Goal: Transaction & Acquisition: Purchase product/service

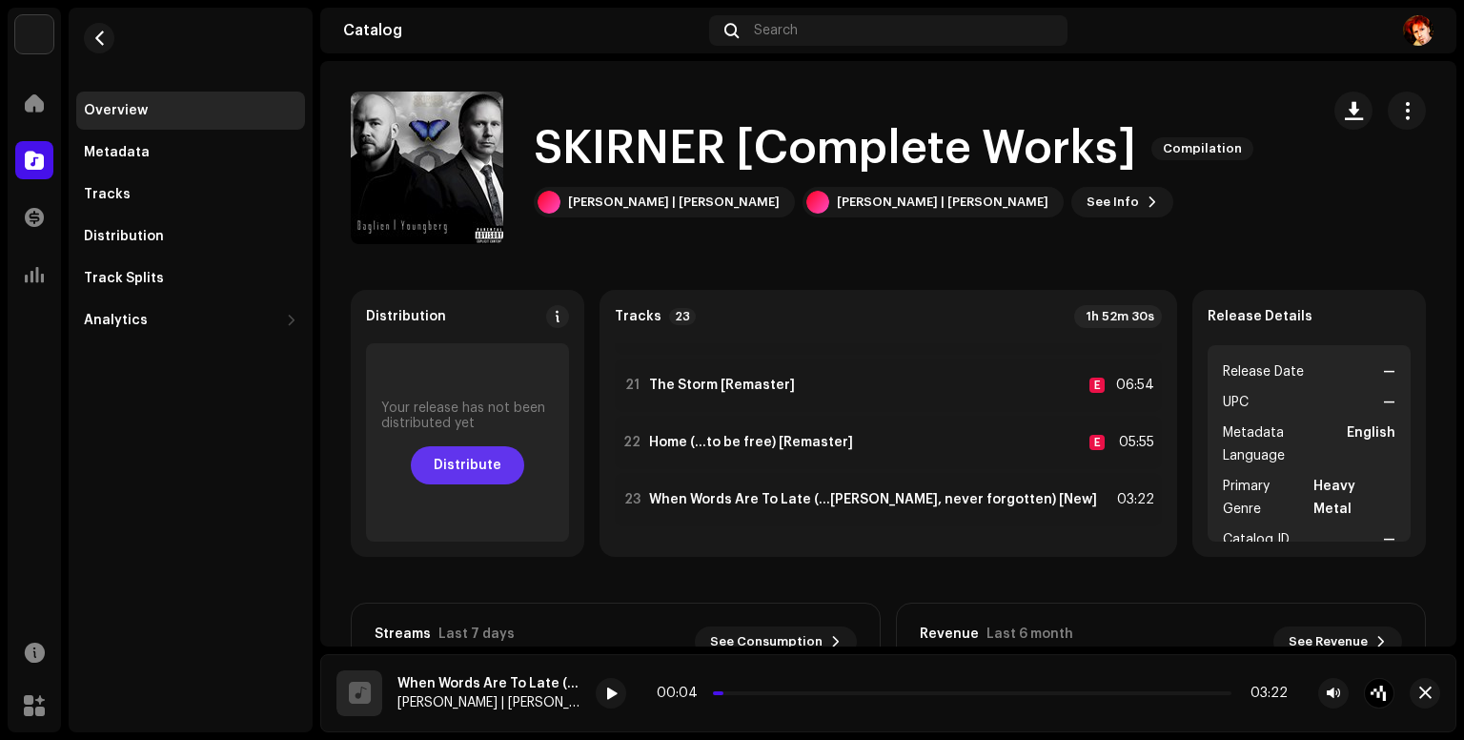
click at [463, 474] on span "Distribute" at bounding box center [468, 465] width 68 height 38
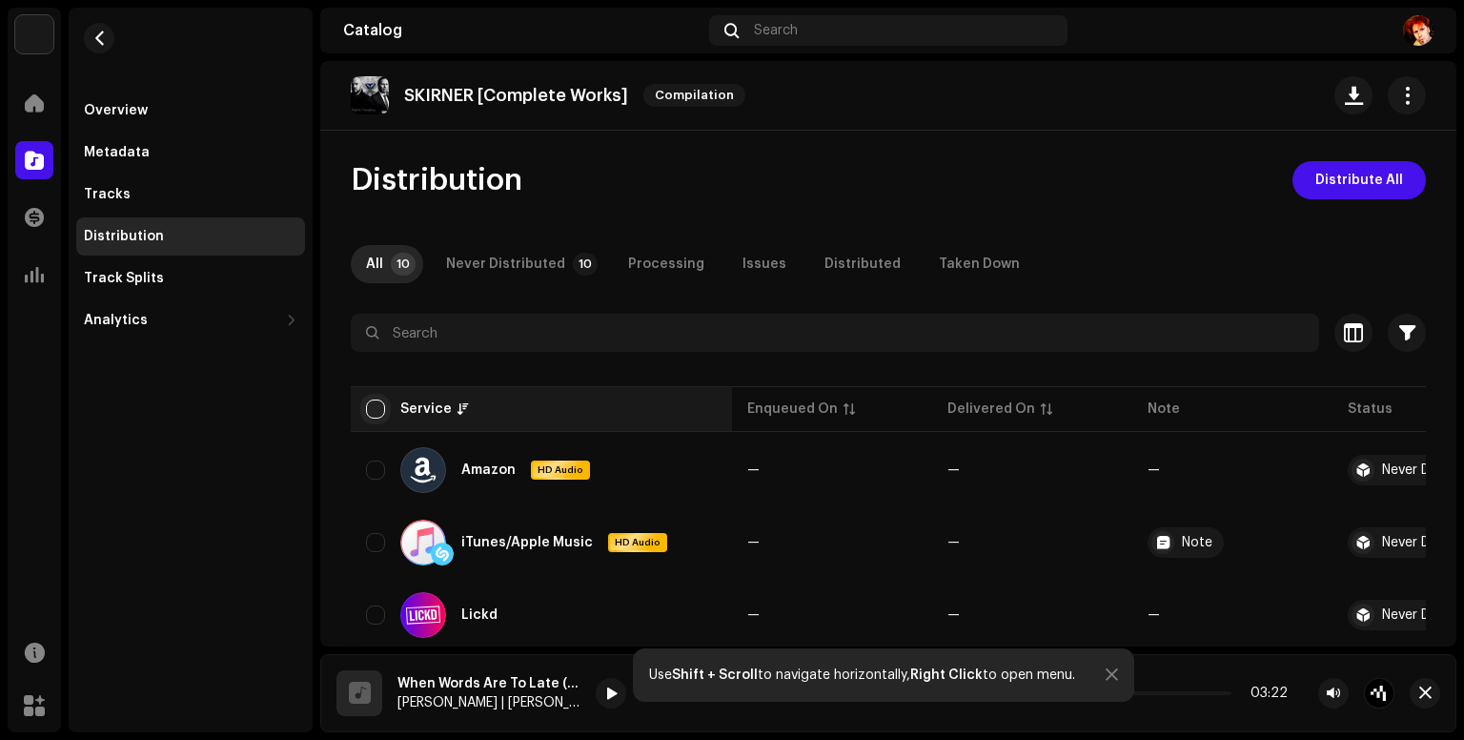
click at [368, 405] on input "checkbox" at bounding box center [375, 408] width 19 height 19
checkbox input "true"
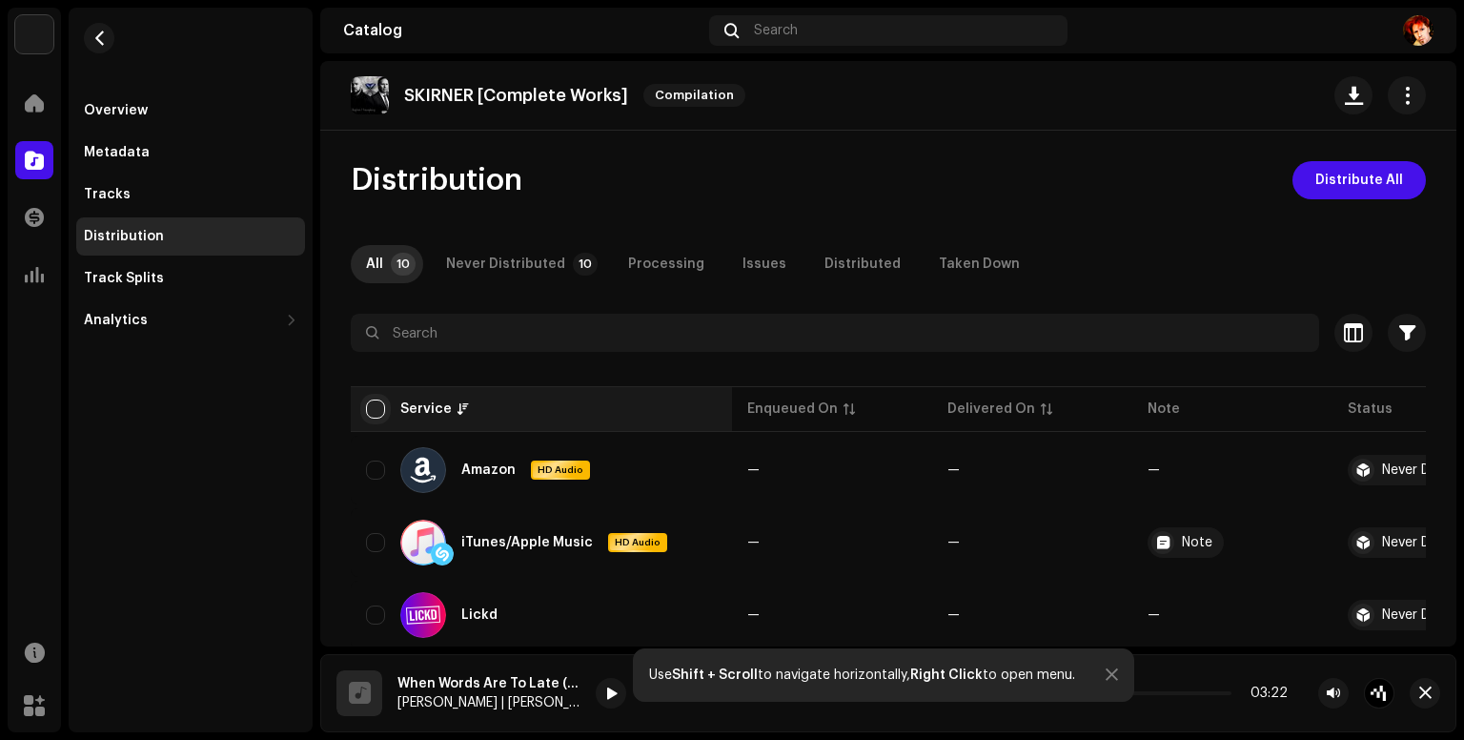
checkbox input "true"
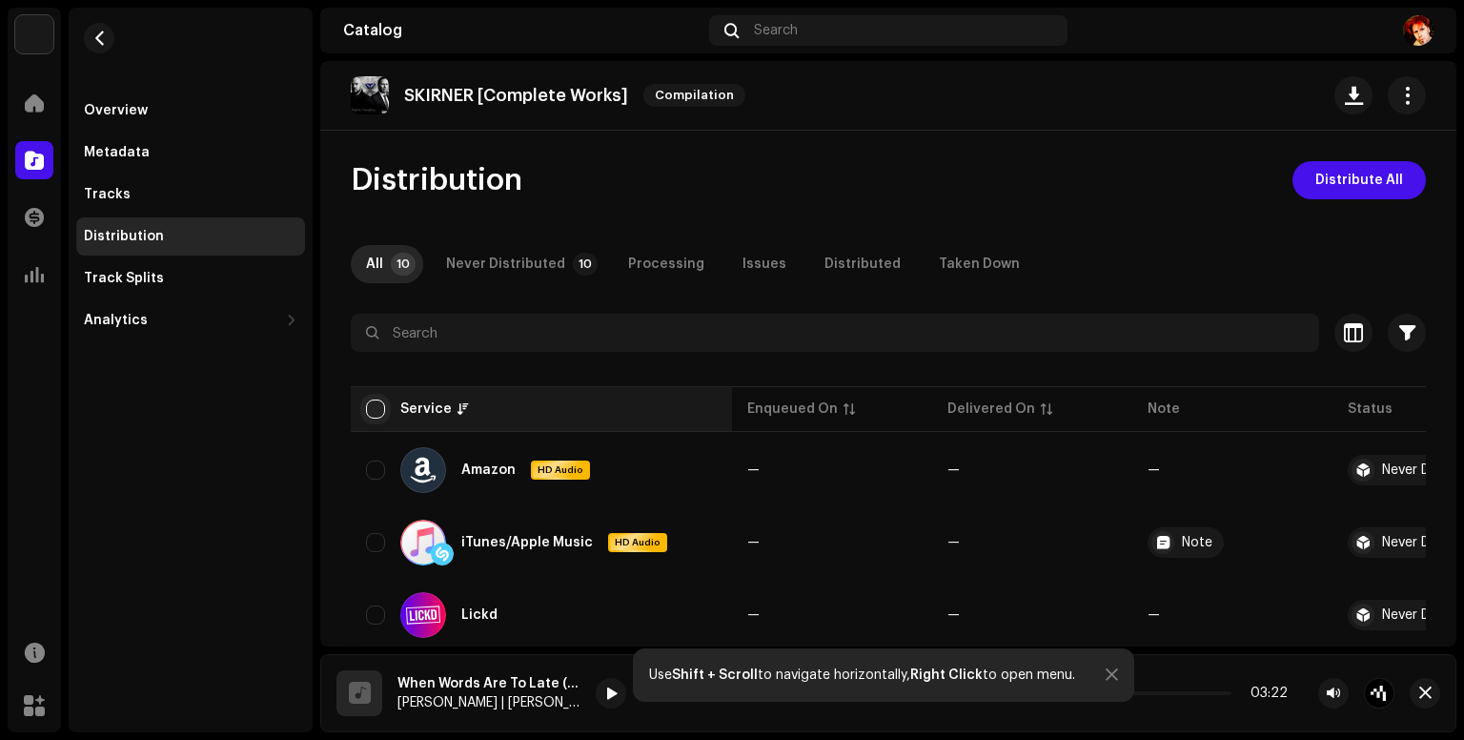
checkbox input "true"
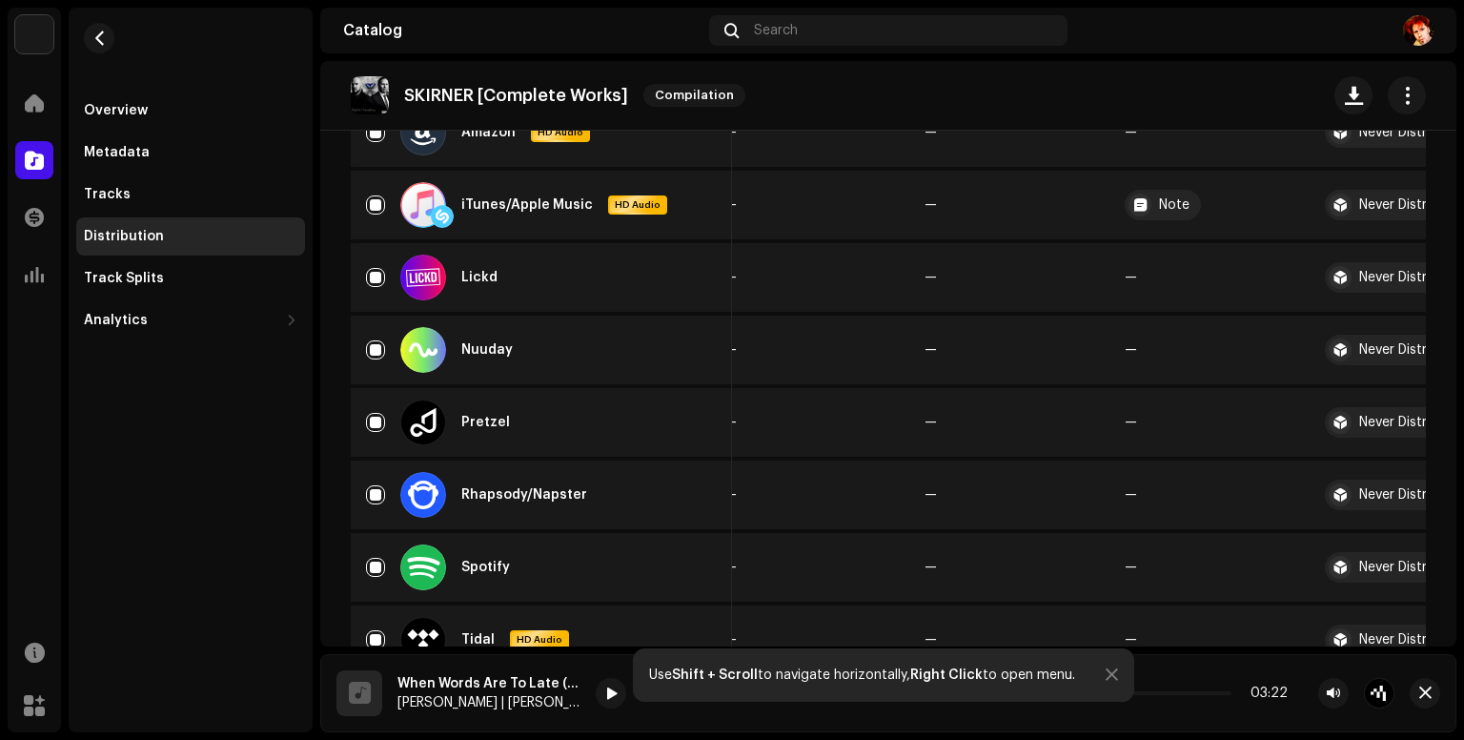
scroll to position [62, 0]
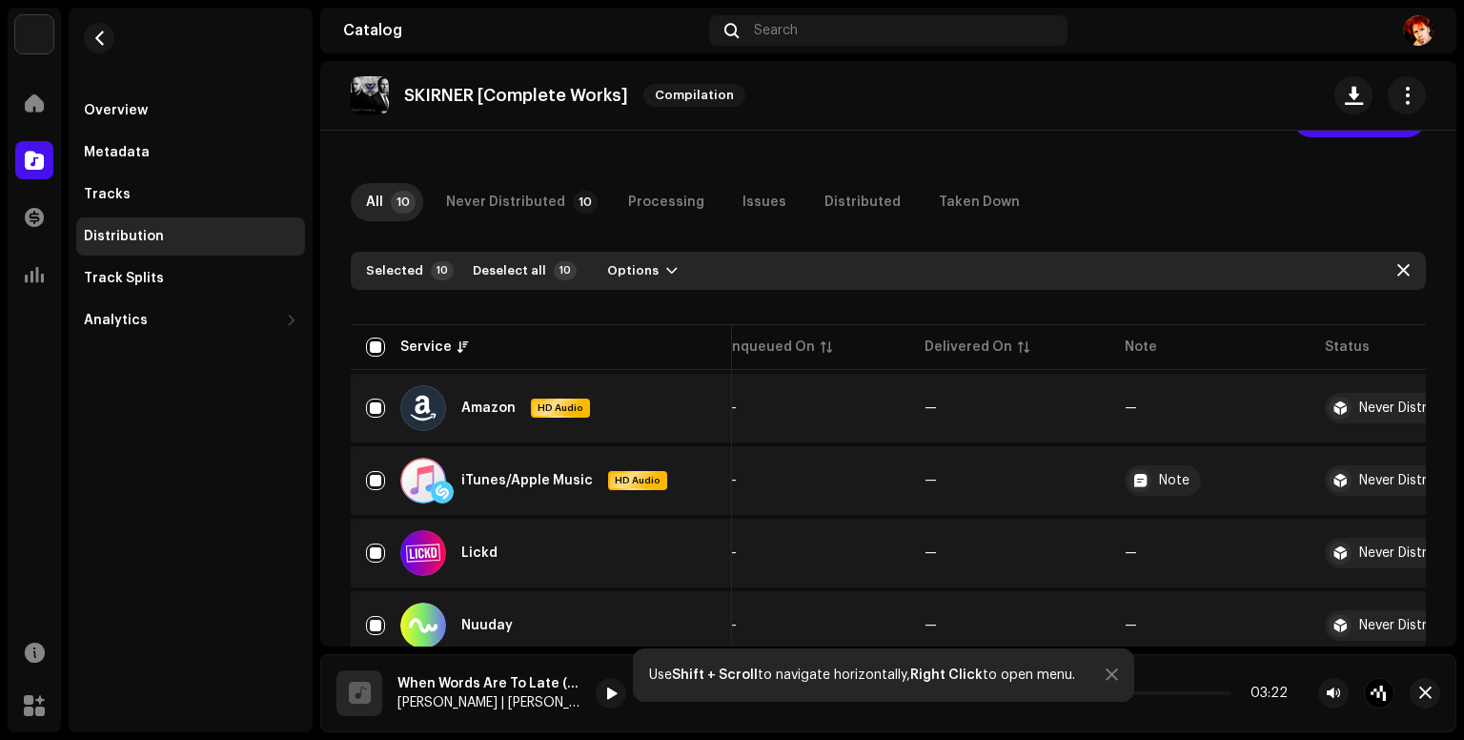
click at [1110, 676] on div at bounding box center [1112, 674] width 12 height 15
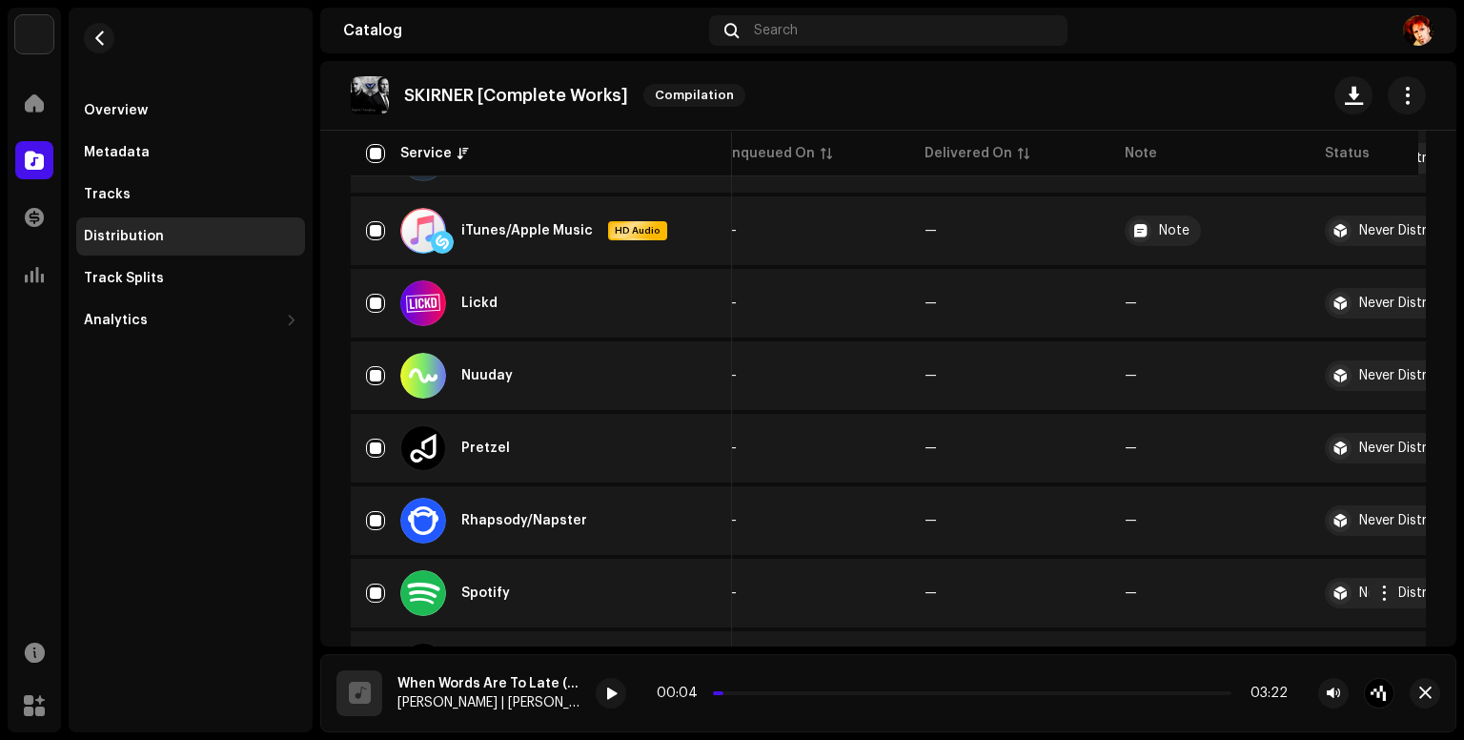
scroll to position [0, 0]
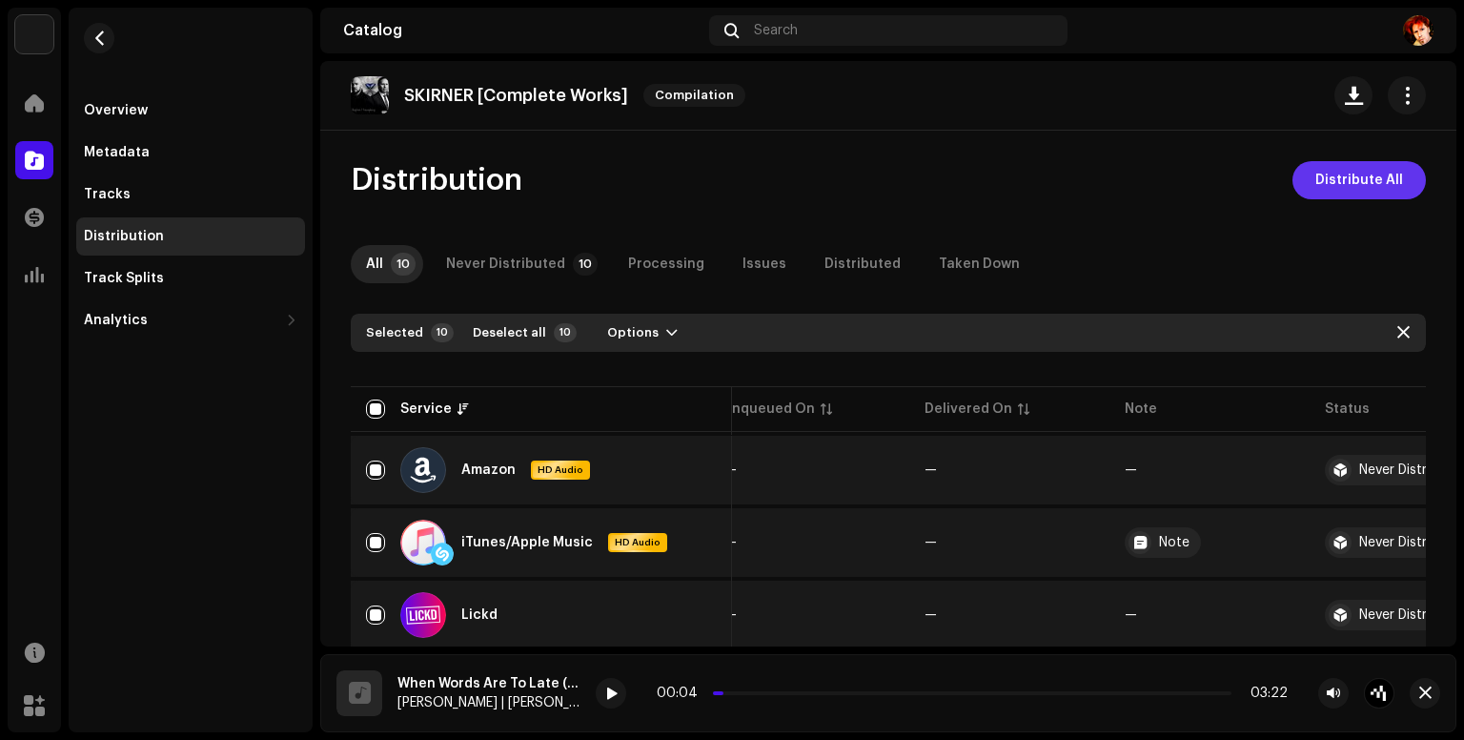
click at [1375, 181] on span "Distribute All" at bounding box center [1360, 180] width 88 height 38
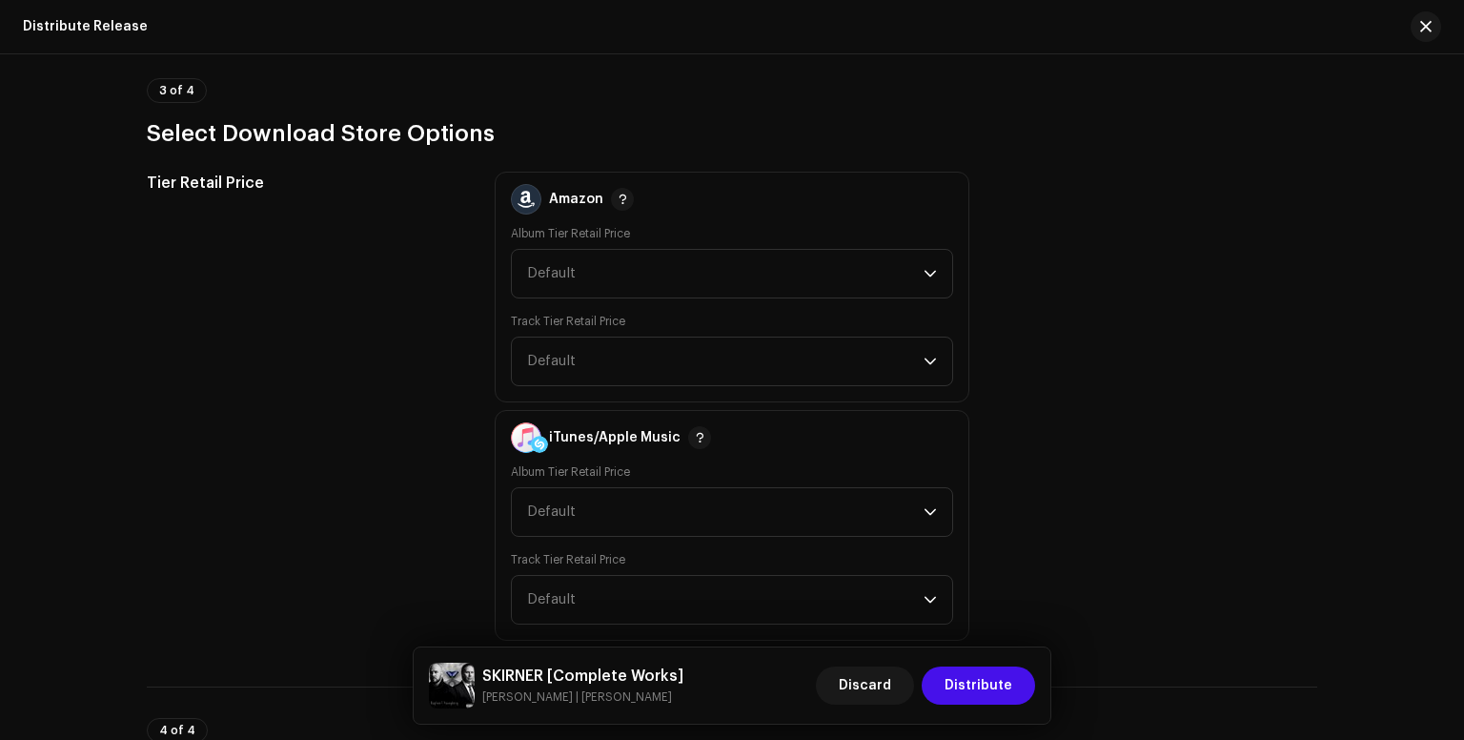
scroll to position [1271, 0]
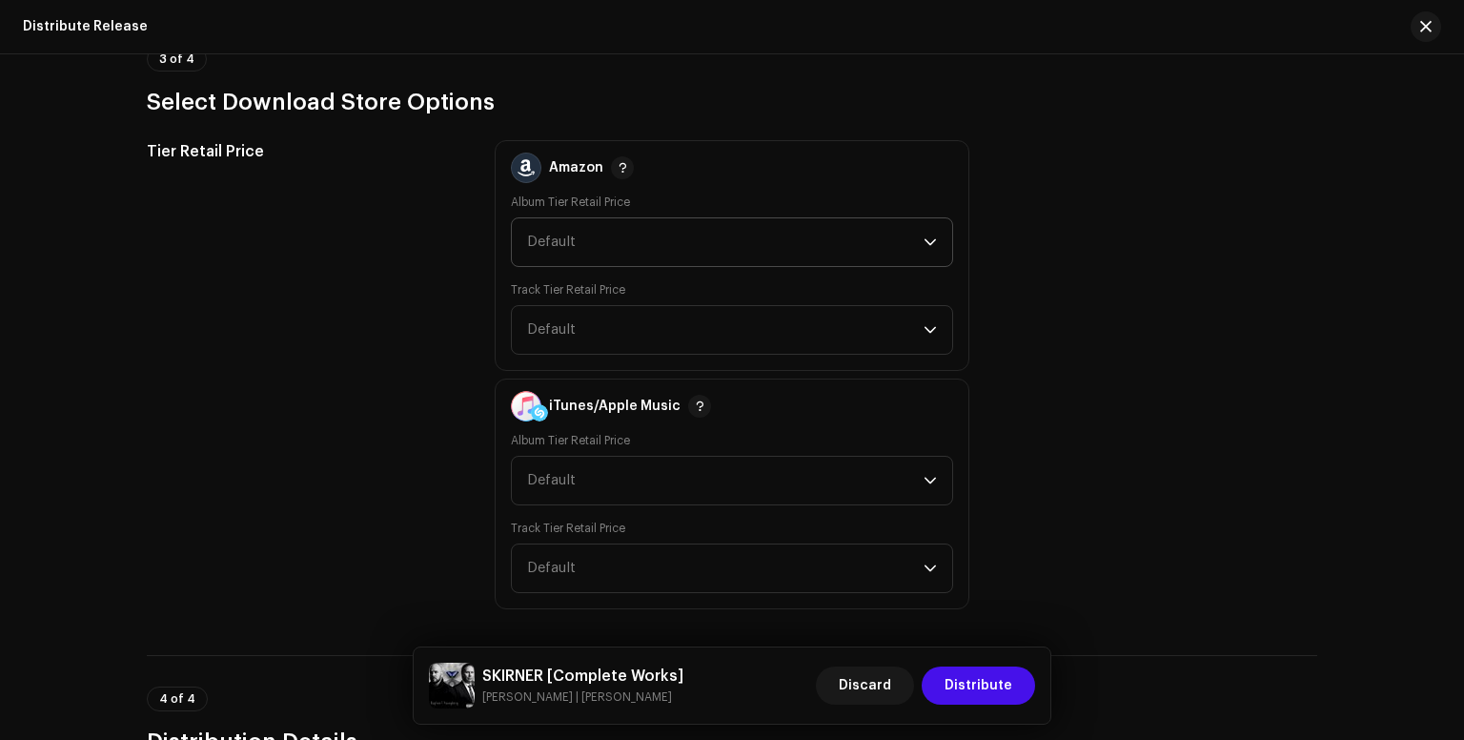
click at [947, 246] on p-select "Default" at bounding box center [732, 242] width 442 height 50
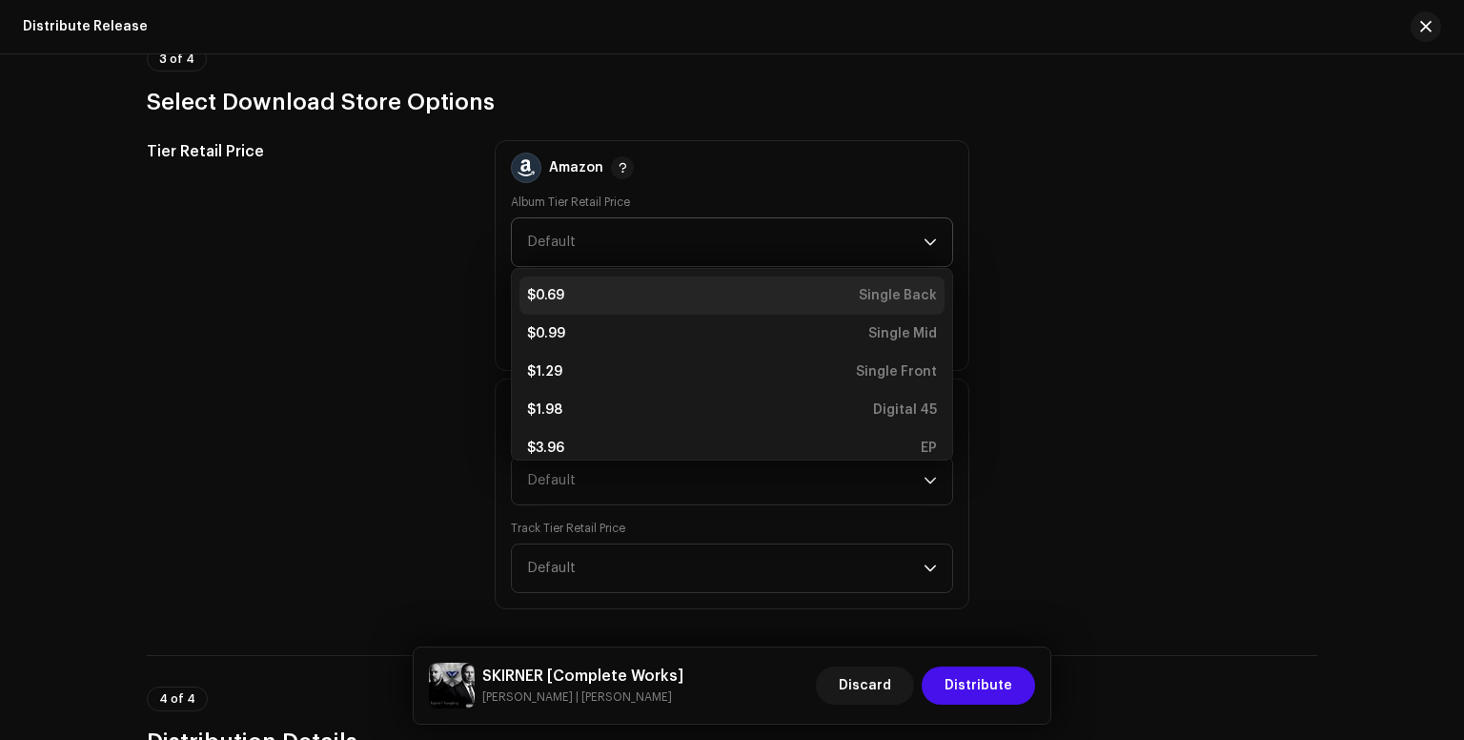
click at [932, 301] on li "$0.69 Single Back" at bounding box center [732, 295] width 425 height 38
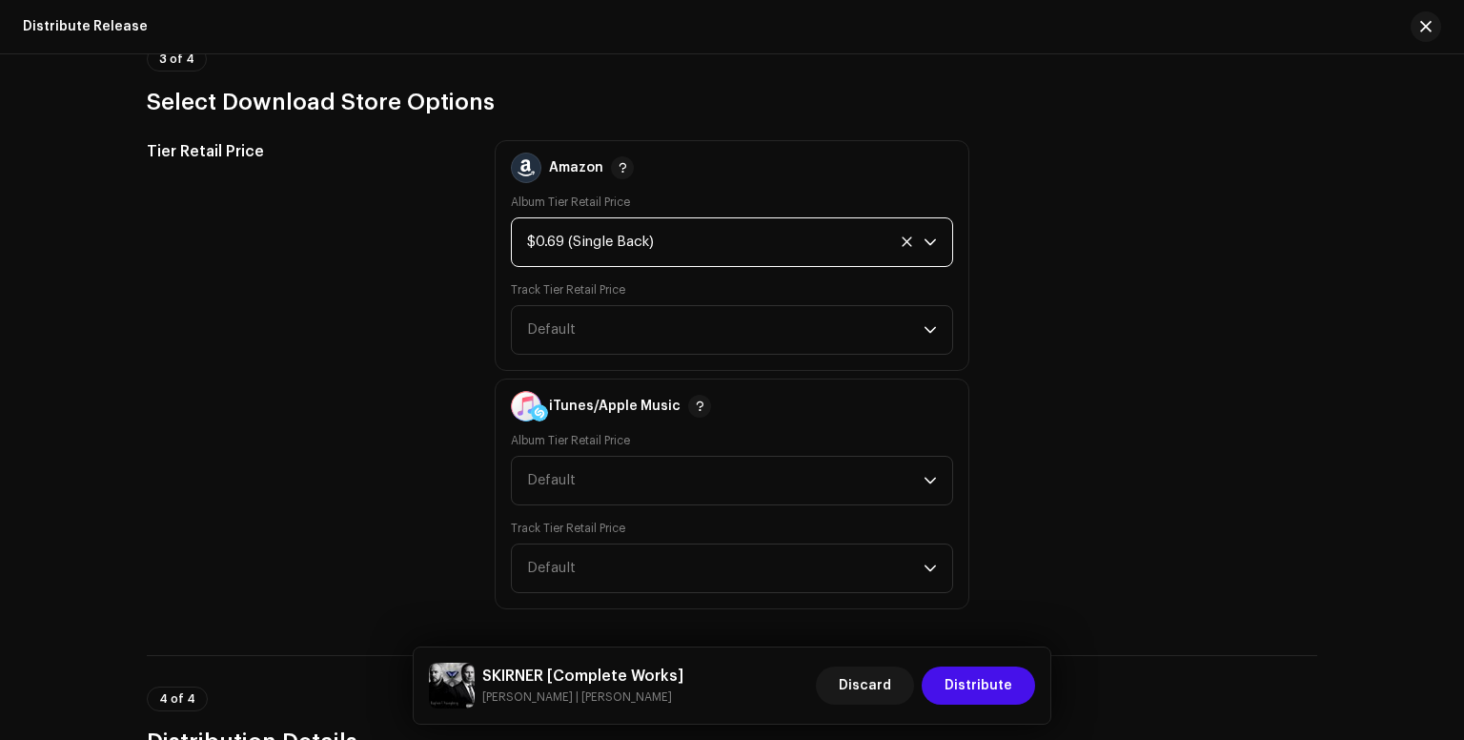
click at [908, 225] on span "$0.69 (Single Back)" at bounding box center [725, 242] width 397 height 48
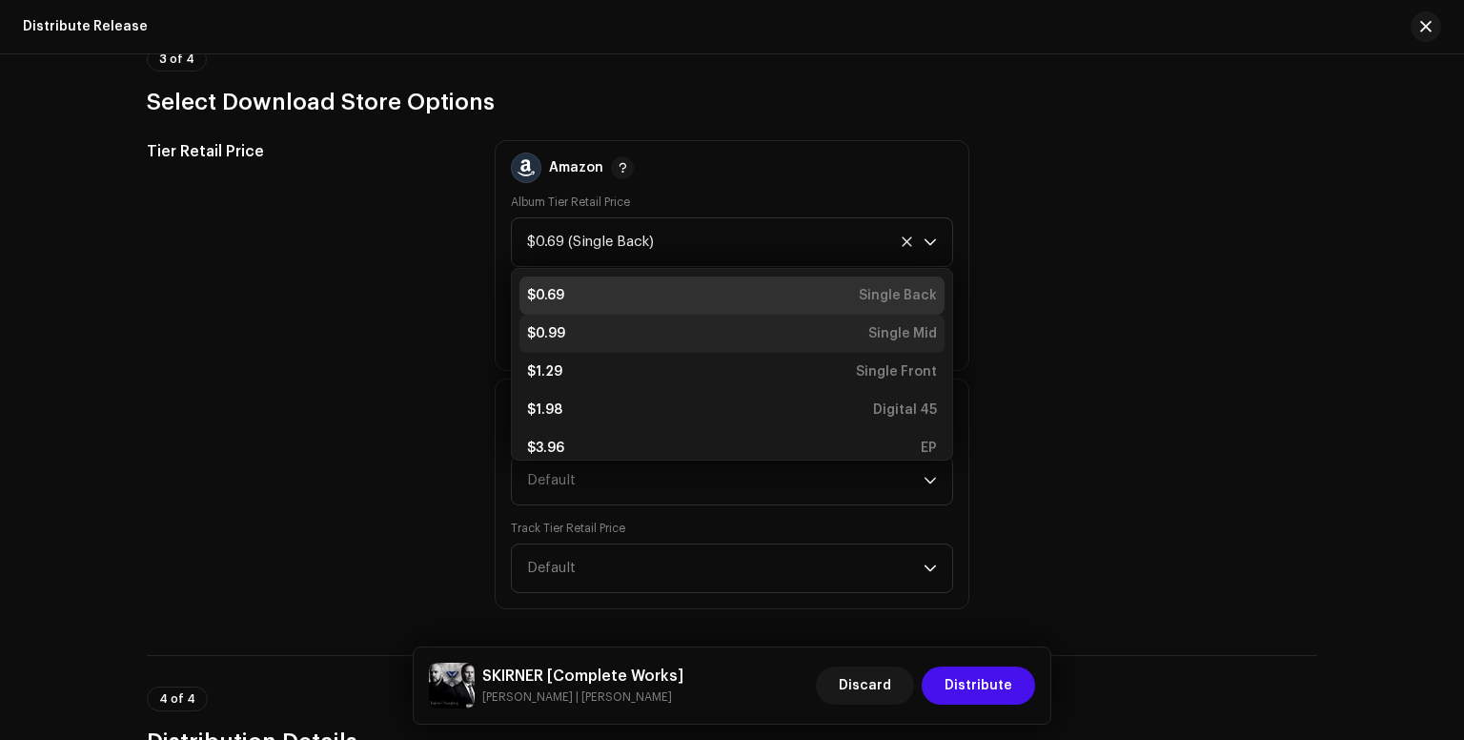
click at [919, 333] on div "Single Mid" at bounding box center [902, 333] width 69 height 19
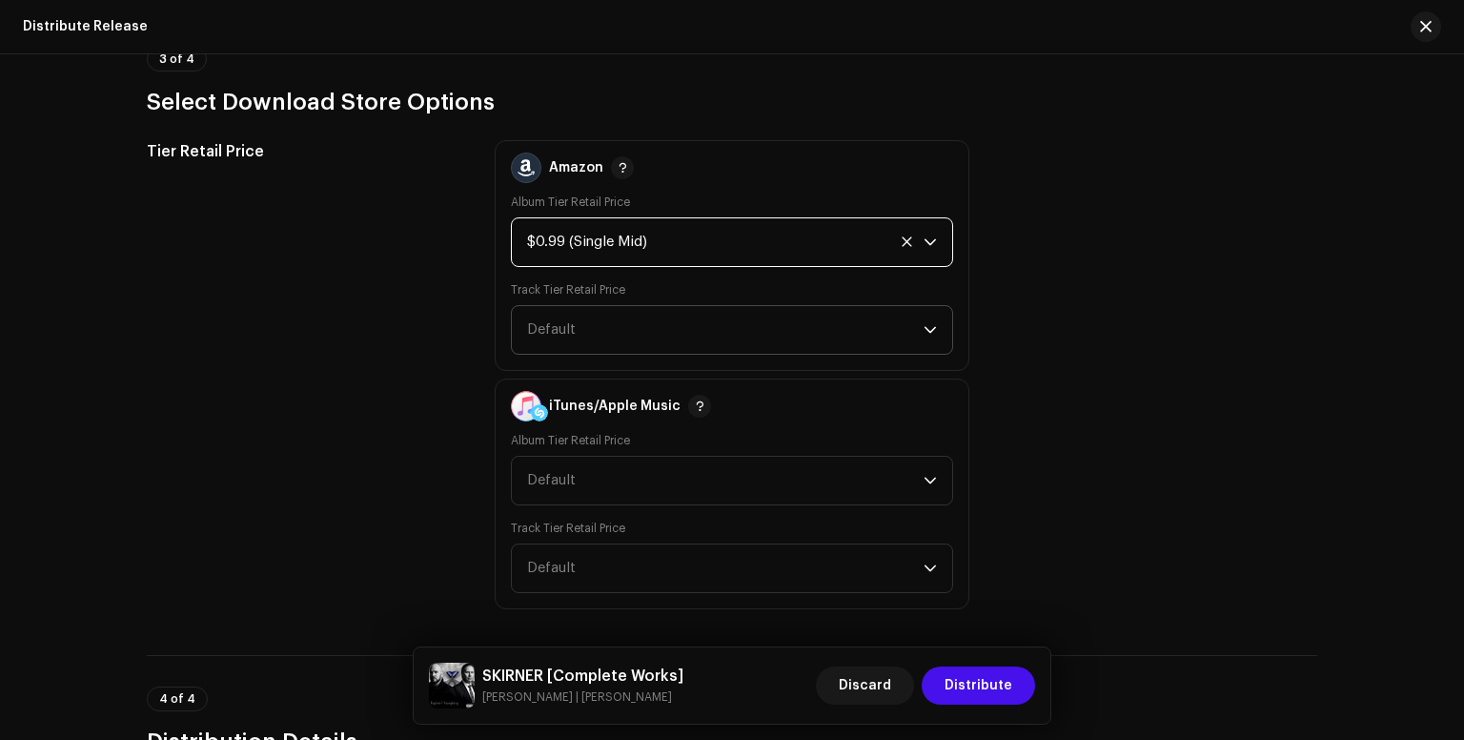
click at [919, 342] on span "Default" at bounding box center [725, 330] width 397 height 48
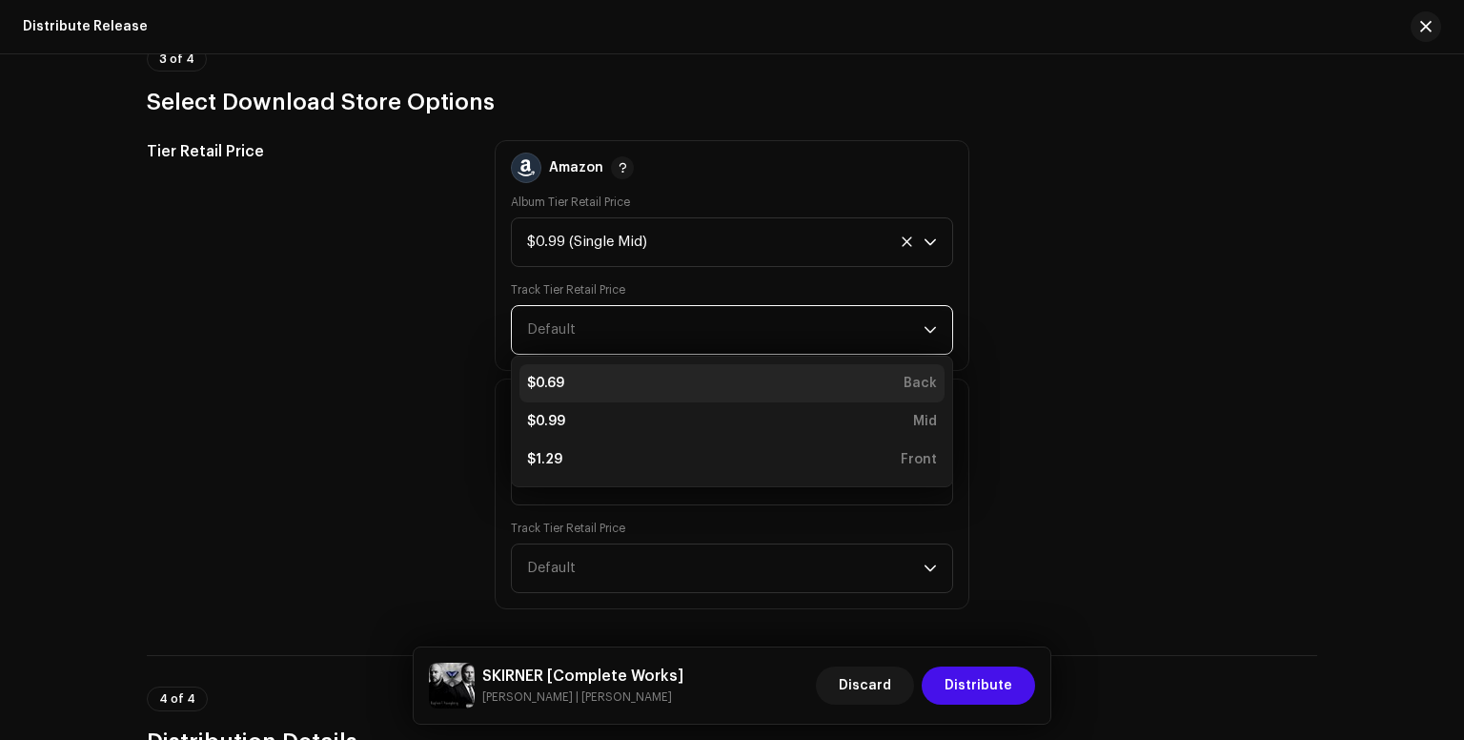
click at [919, 374] on div "Back" at bounding box center [920, 383] width 33 height 19
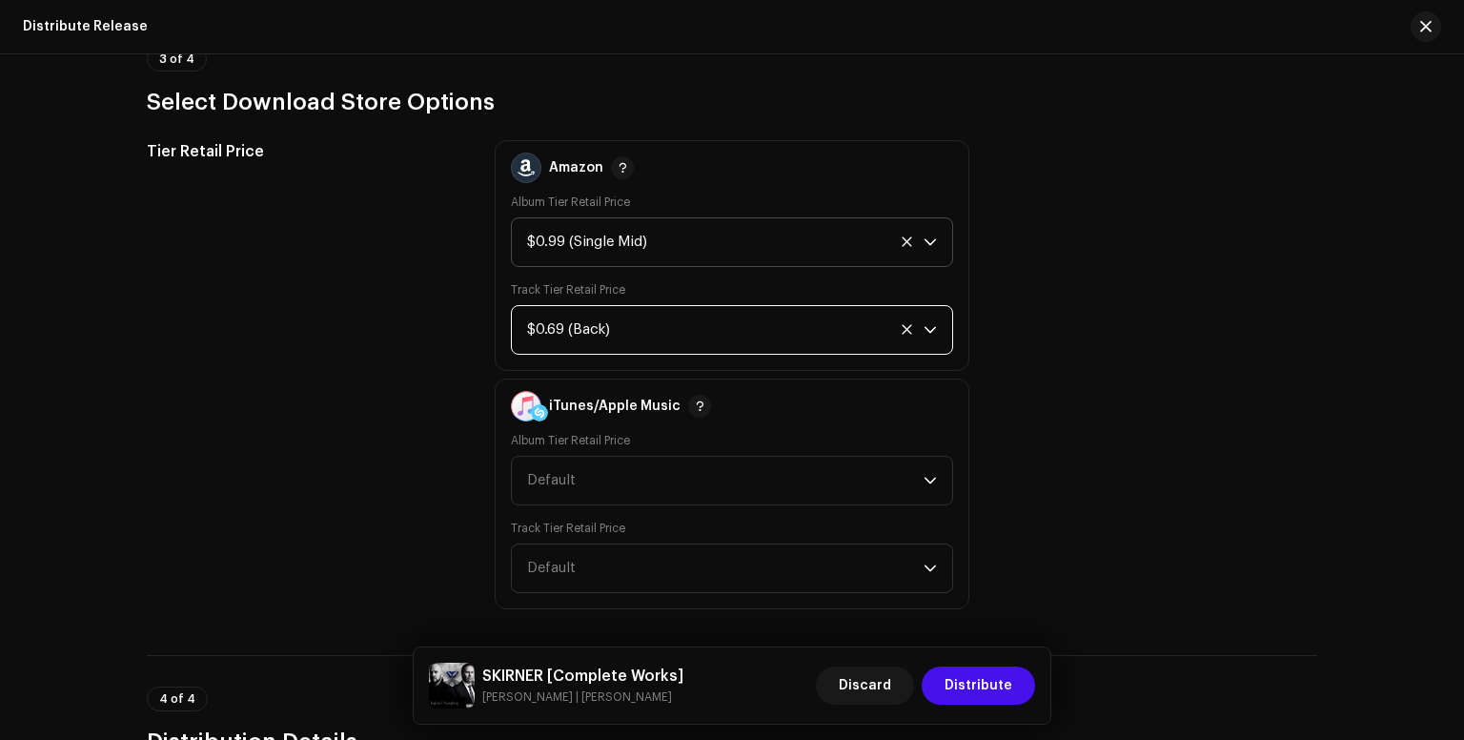
click at [936, 244] on p-select "$0.99 (Single Mid)" at bounding box center [732, 242] width 442 height 50
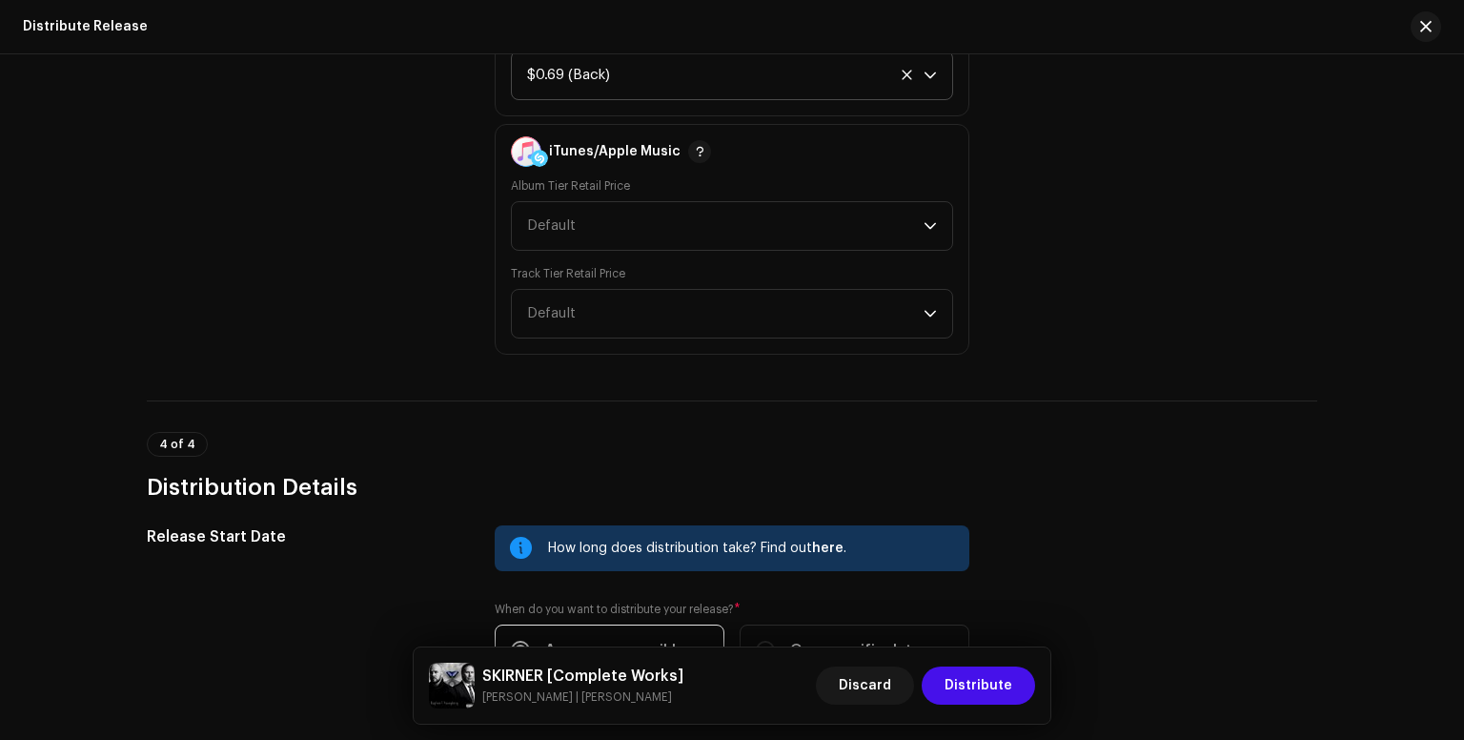
scroll to position [1398, 0]
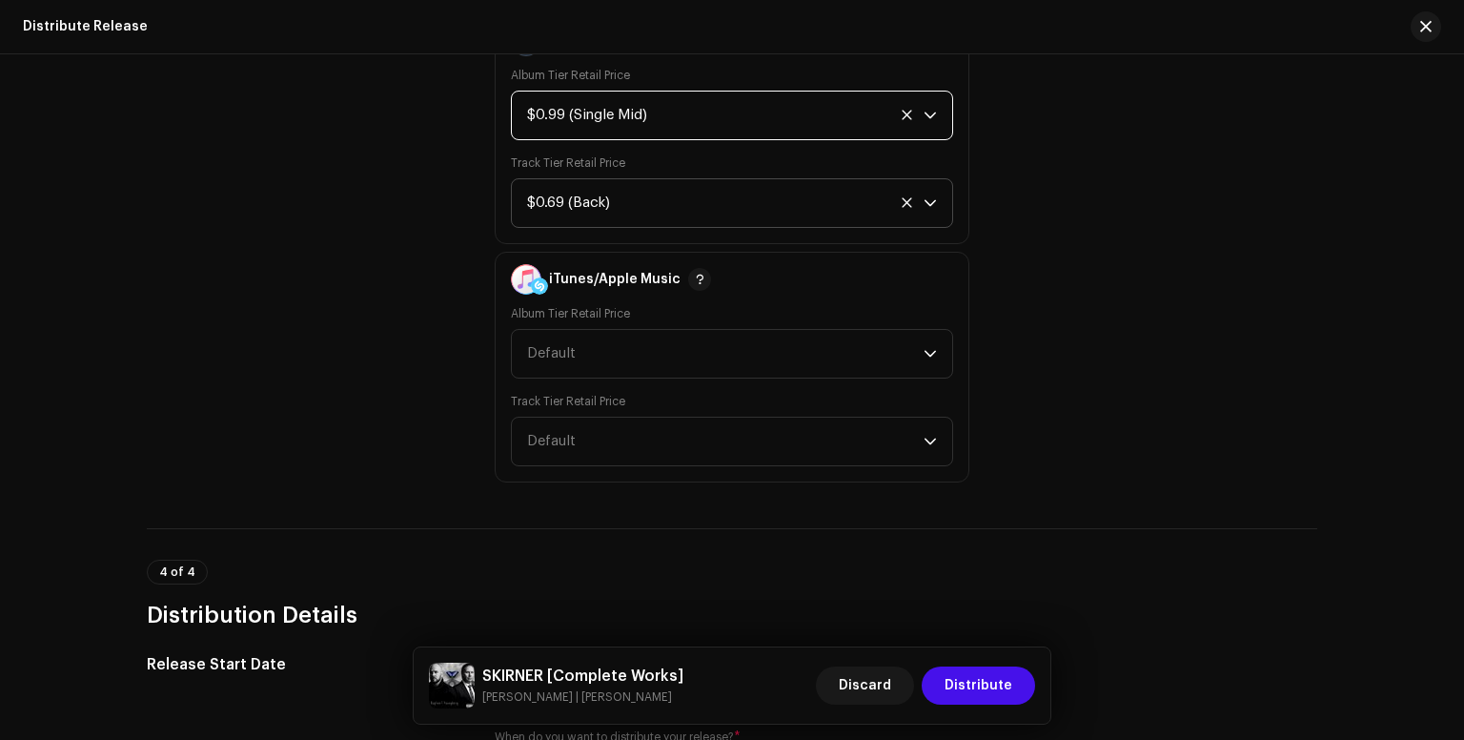
click at [892, 127] on span "$0.99 (Single Mid)" at bounding box center [725, 116] width 397 height 48
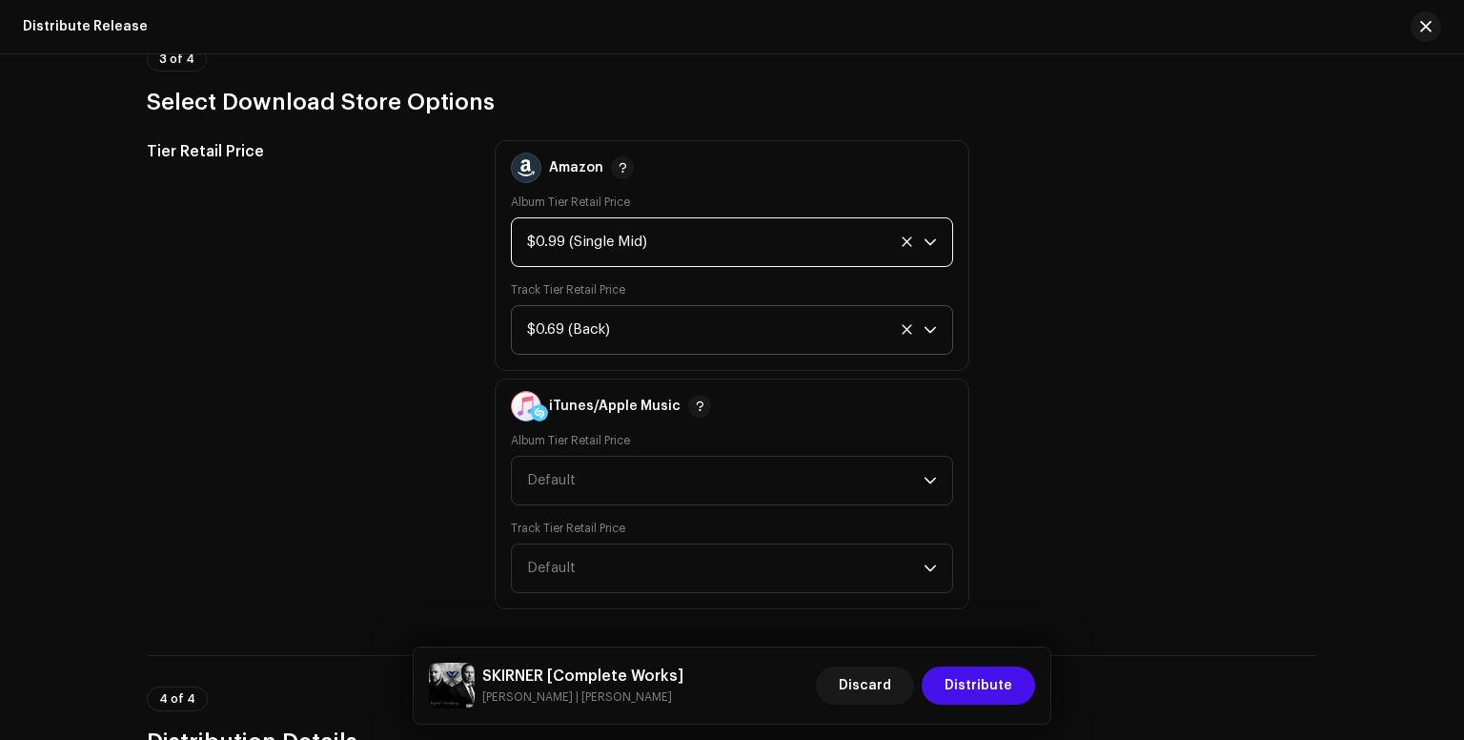
click at [933, 239] on icon "dropdown trigger" at bounding box center [930, 241] width 13 height 13
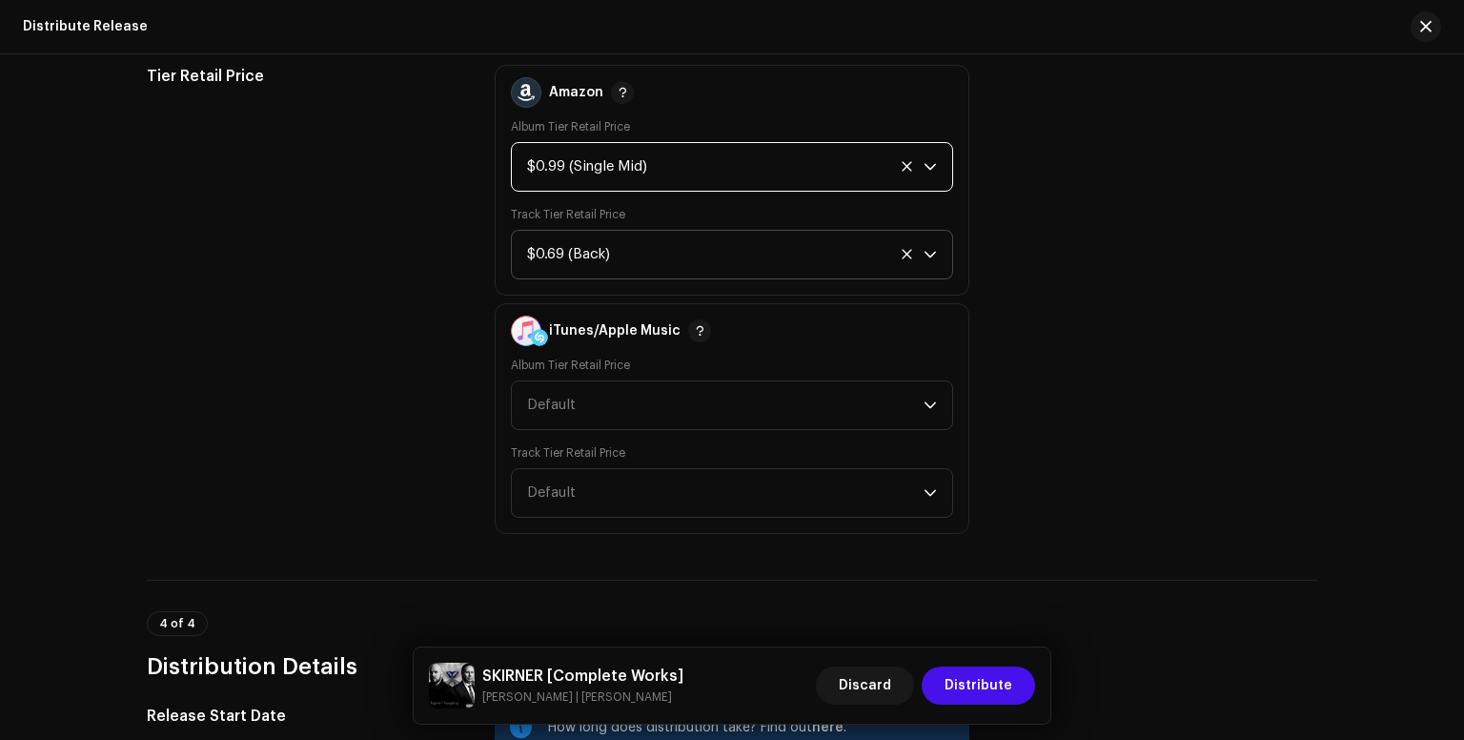
scroll to position [1398, 0]
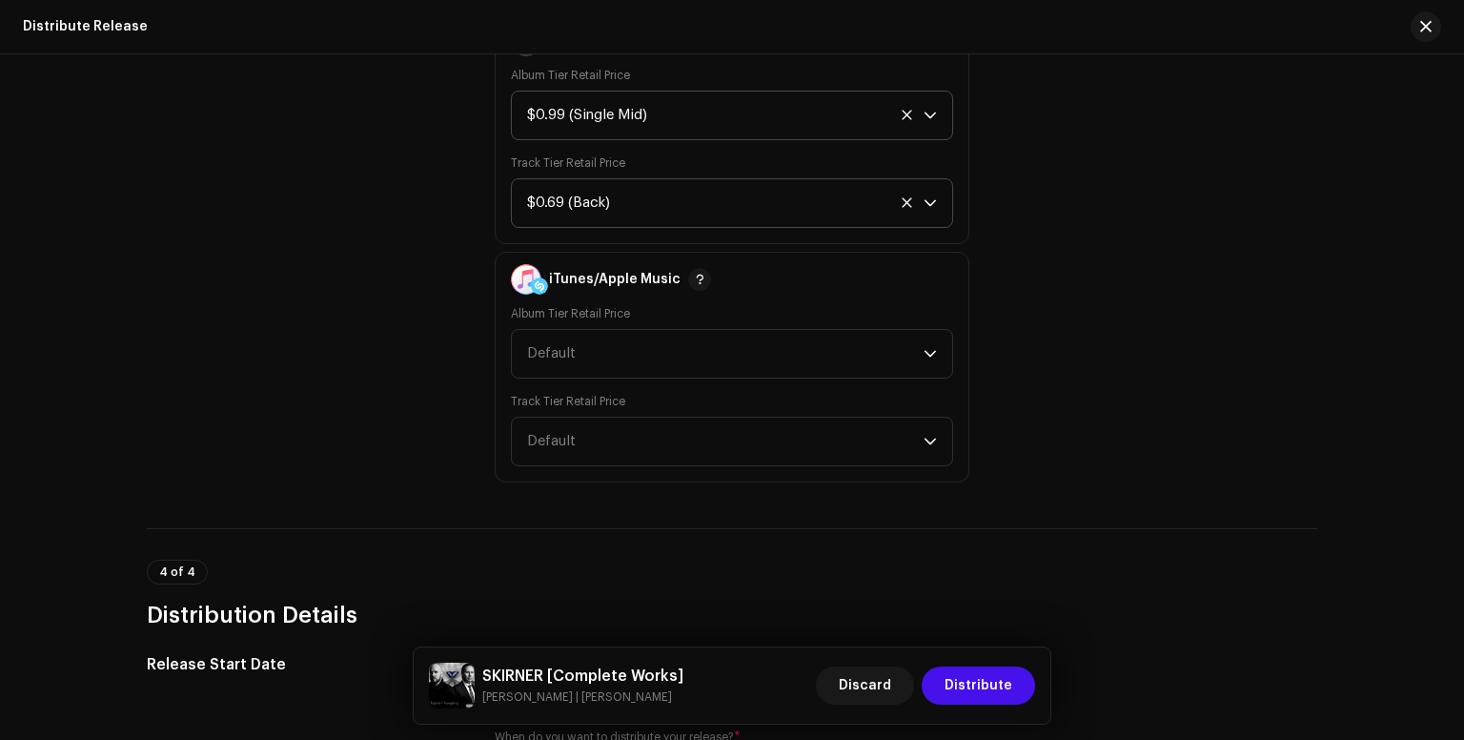
click at [942, 112] on p-select "$0.99 (Single Mid)" at bounding box center [732, 116] width 442 height 50
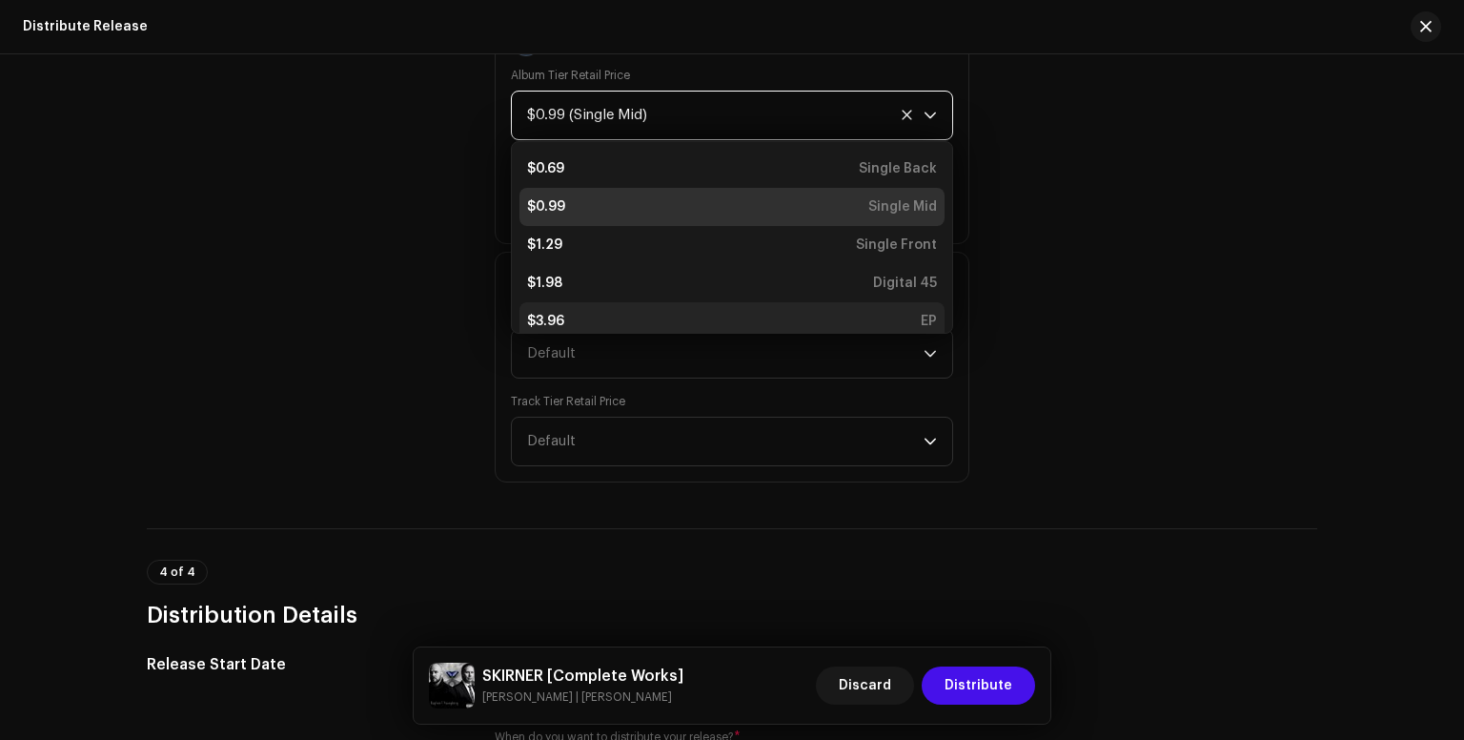
scroll to position [8, 0]
click at [900, 314] on div "$3.96 EP" at bounding box center [732, 313] width 410 height 19
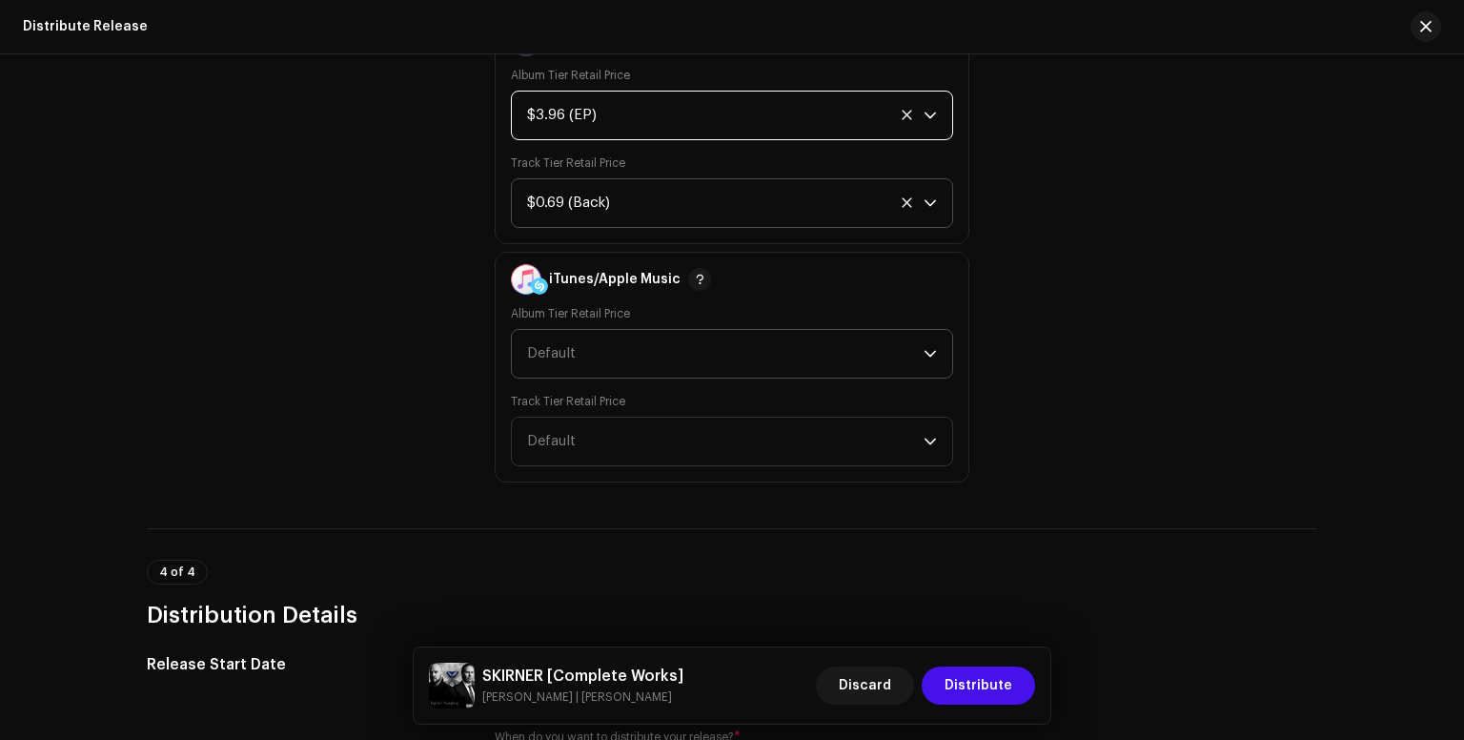
click at [931, 356] on icon "dropdown trigger" at bounding box center [930, 353] width 13 height 13
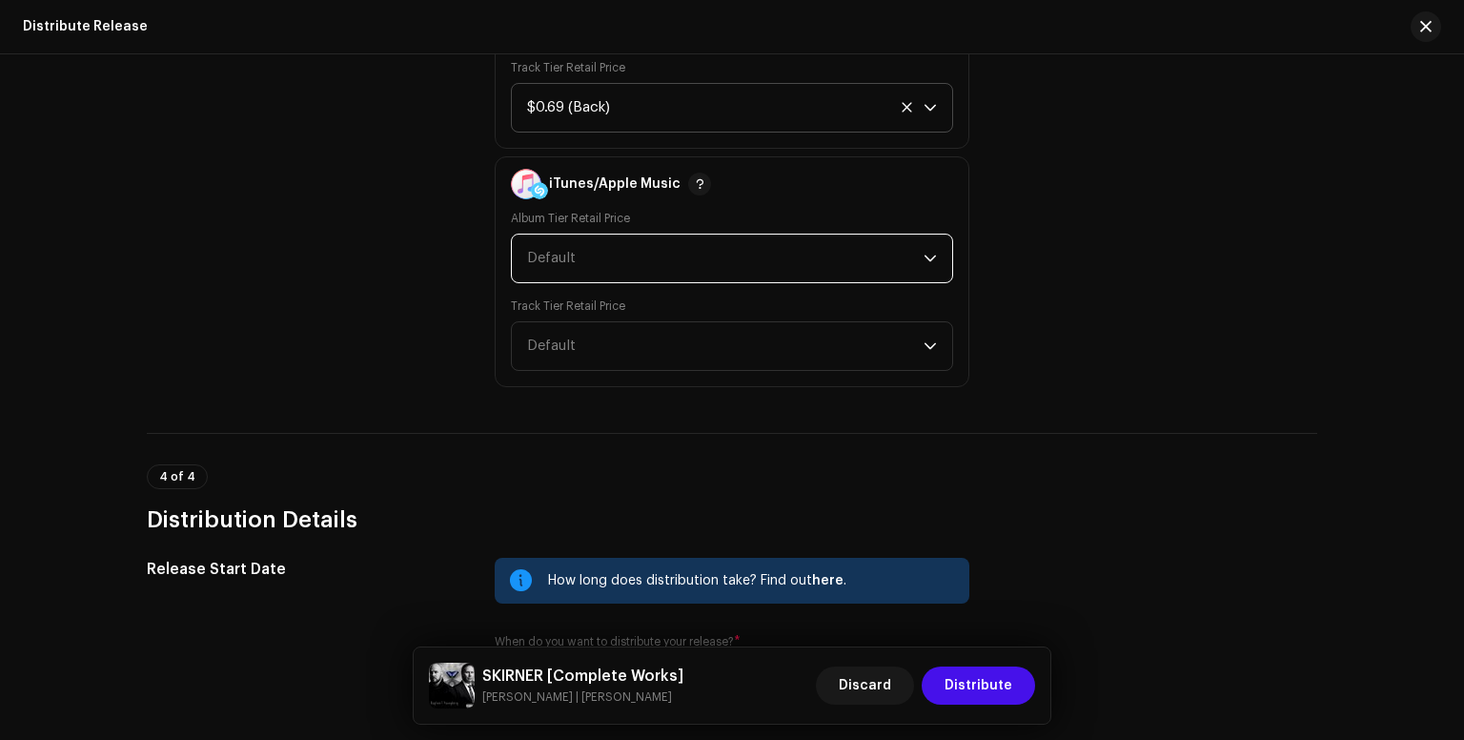
scroll to position [1525, 0]
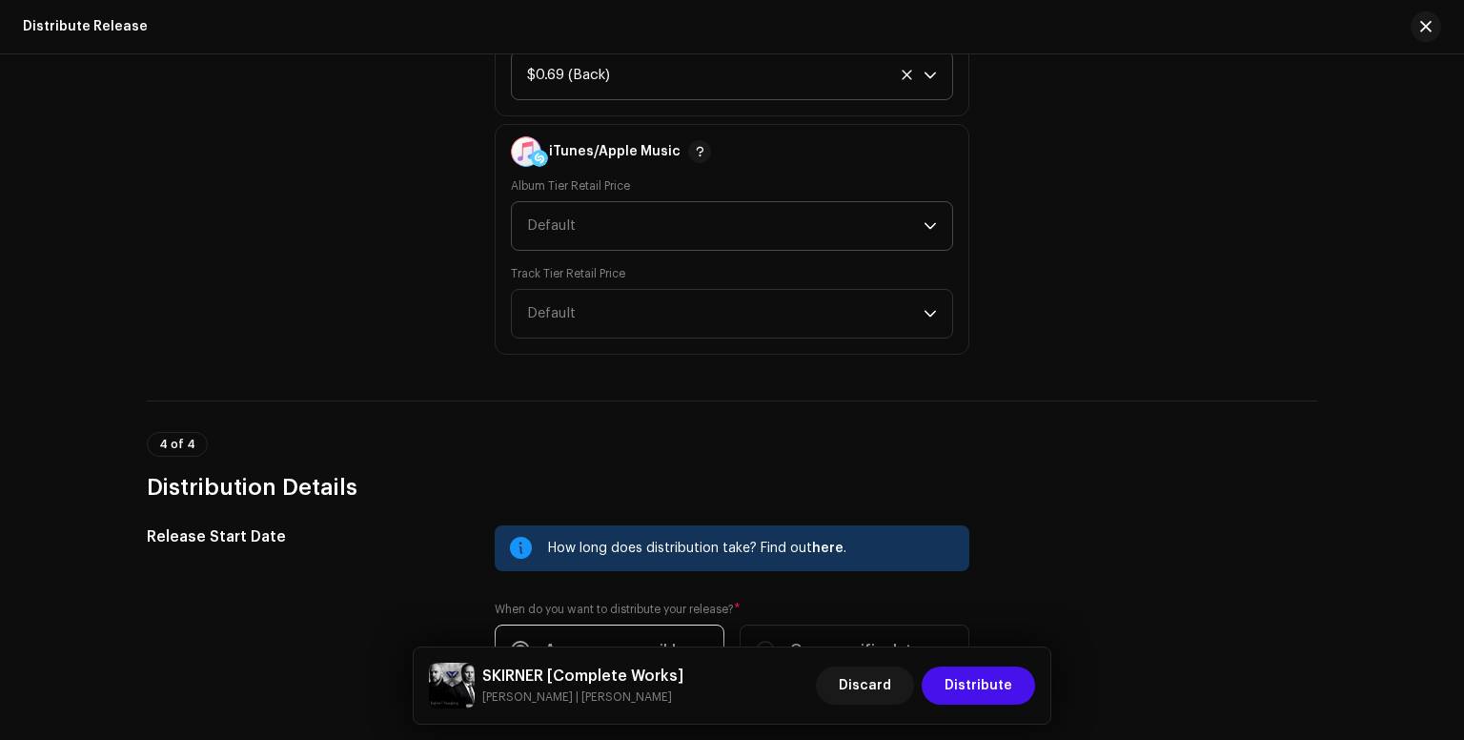
click at [930, 227] on icon "dropdown trigger" at bounding box center [930, 225] width 13 height 13
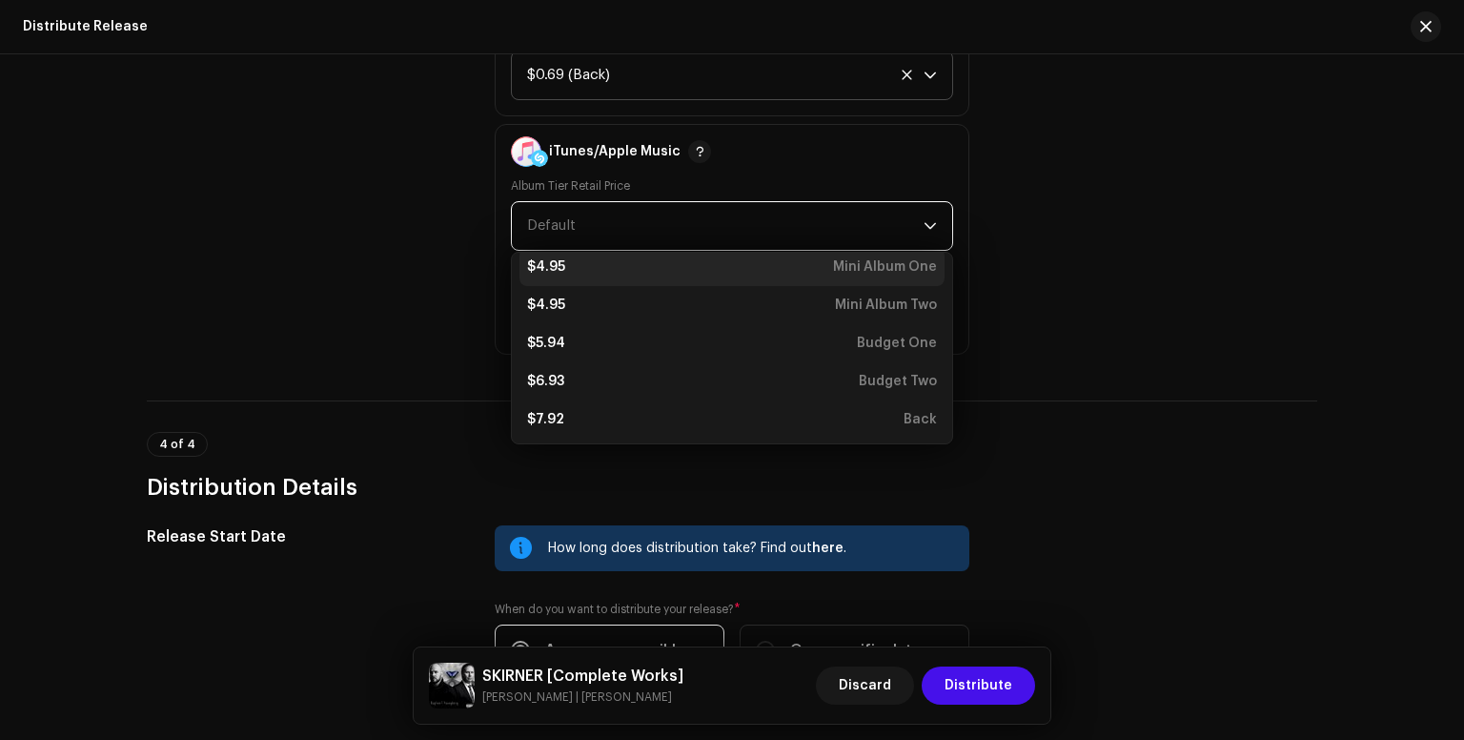
scroll to position [122, 0]
click at [902, 265] on div "Mini Album One" at bounding box center [885, 271] width 104 height 19
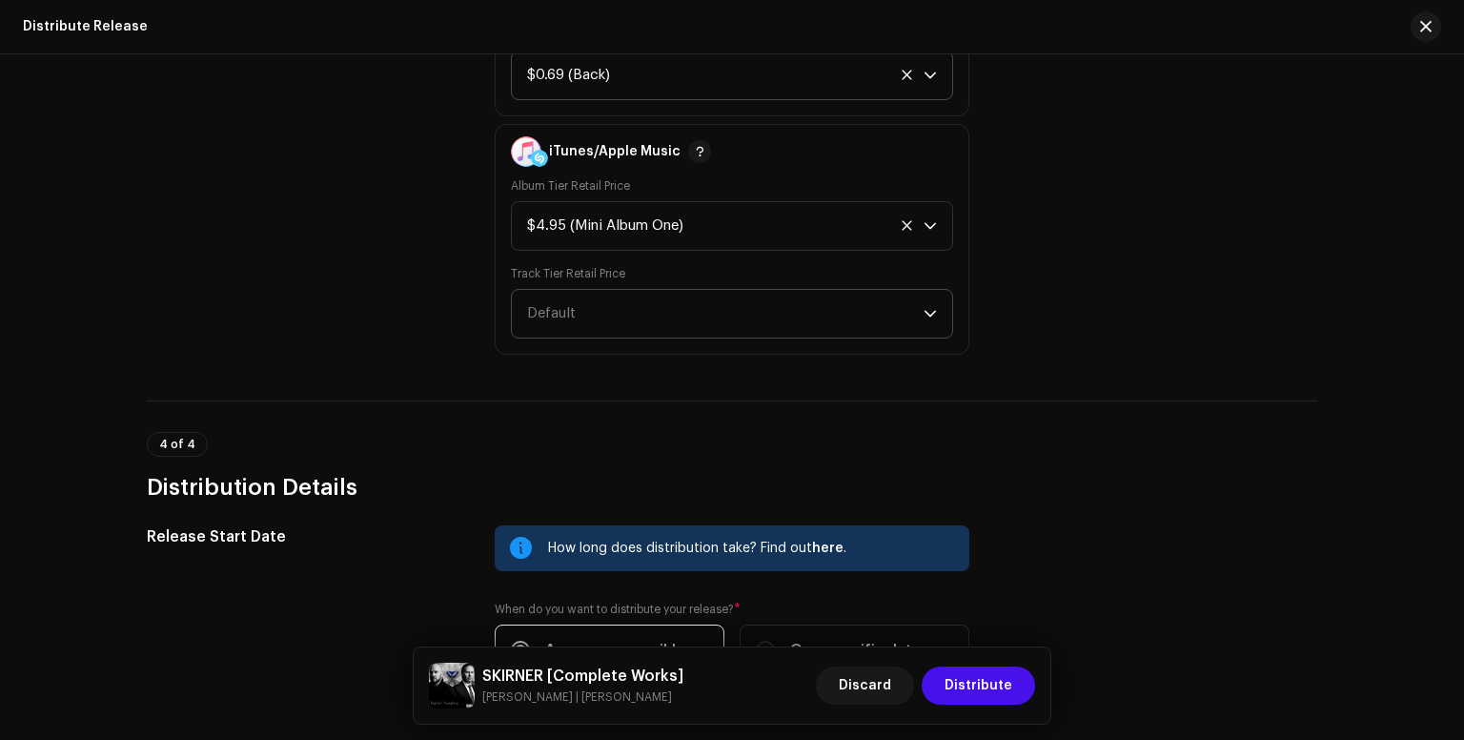
click at [946, 308] on p-select "Default" at bounding box center [732, 314] width 442 height 50
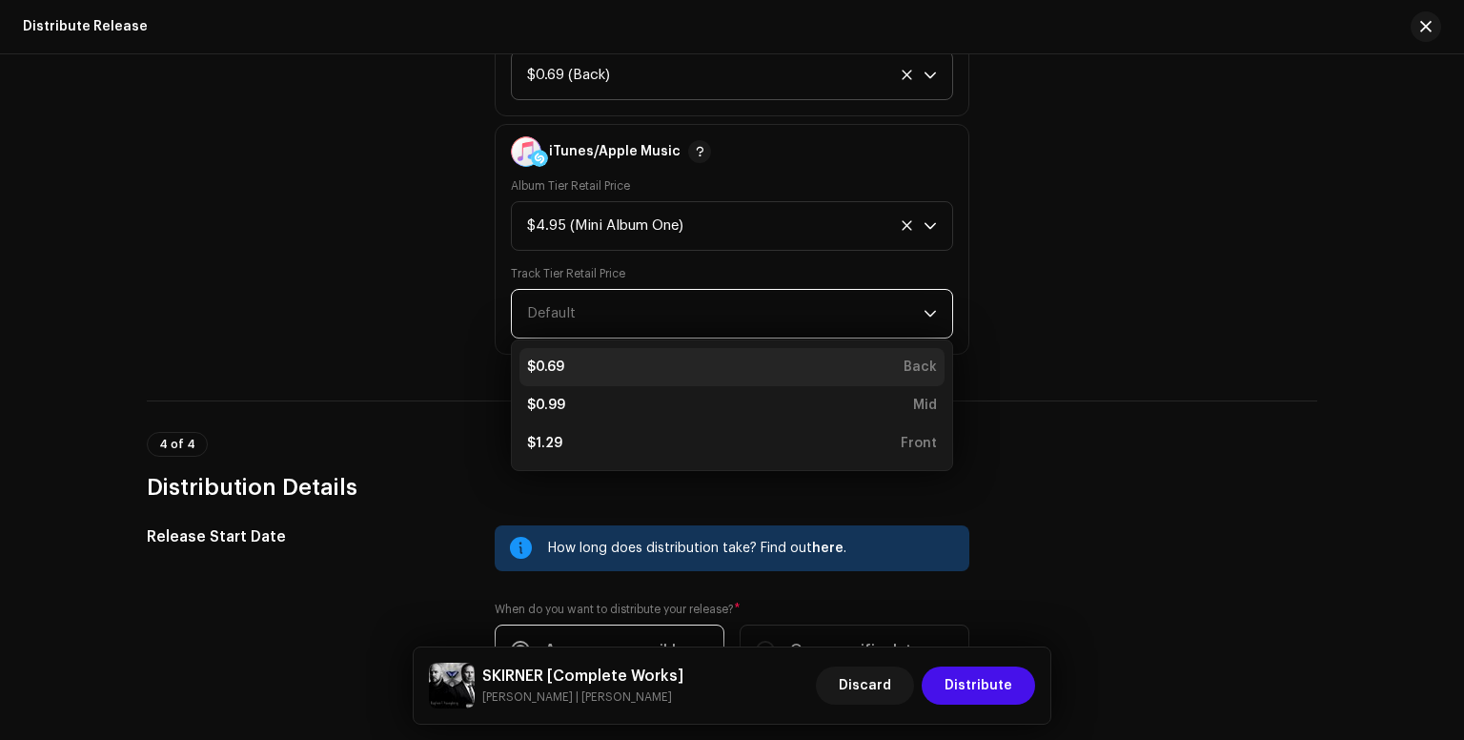
click at [915, 369] on div "Back" at bounding box center [920, 366] width 33 height 19
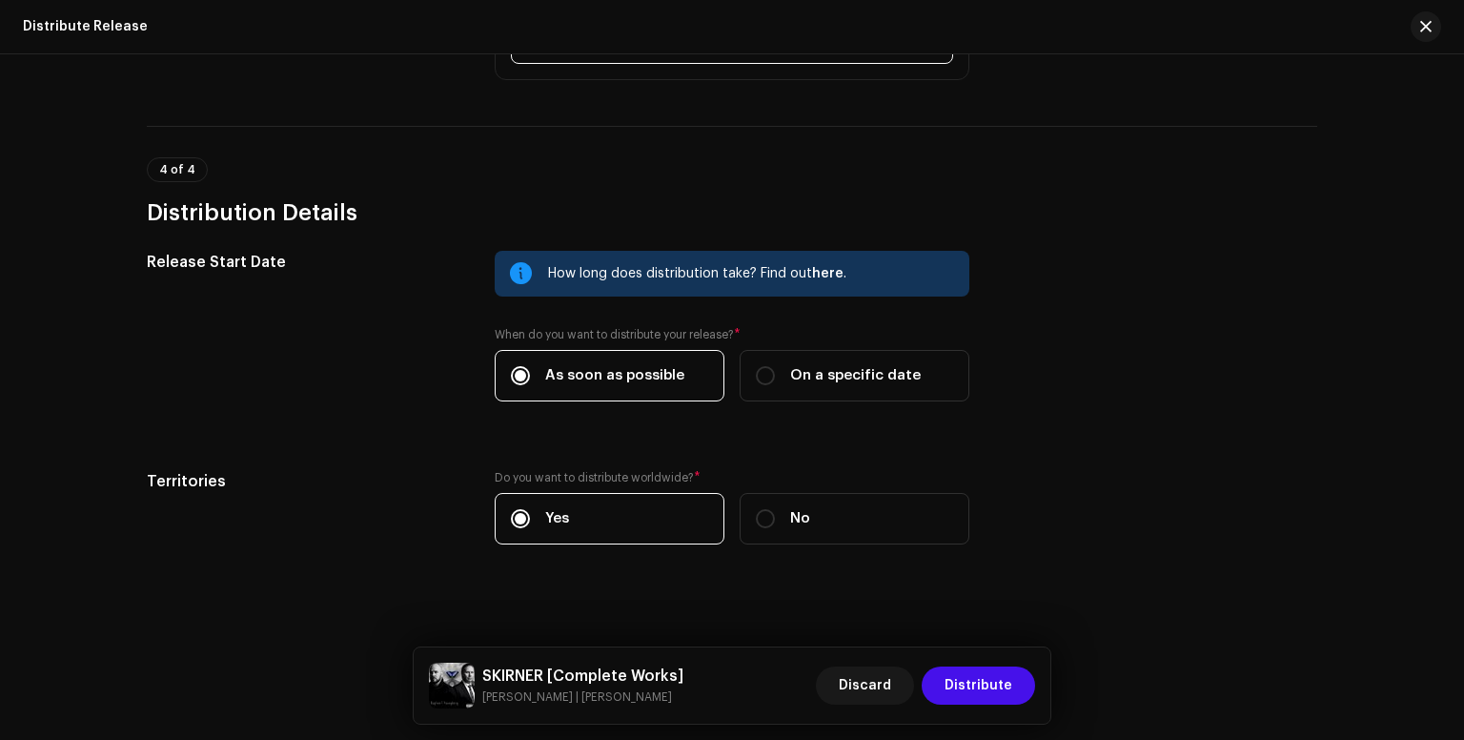
scroll to position [1811, 0]
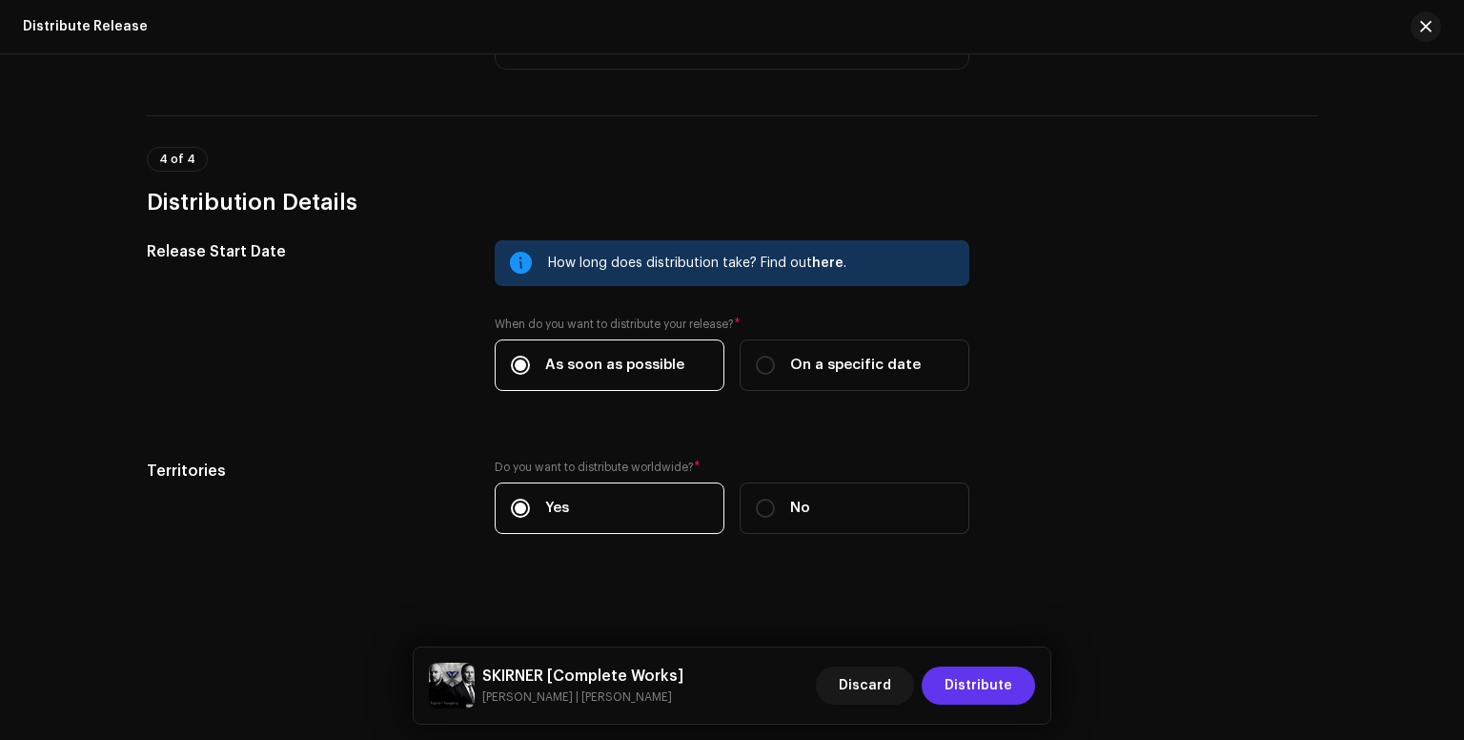
click at [993, 675] on span "Distribute" at bounding box center [979, 685] width 68 height 38
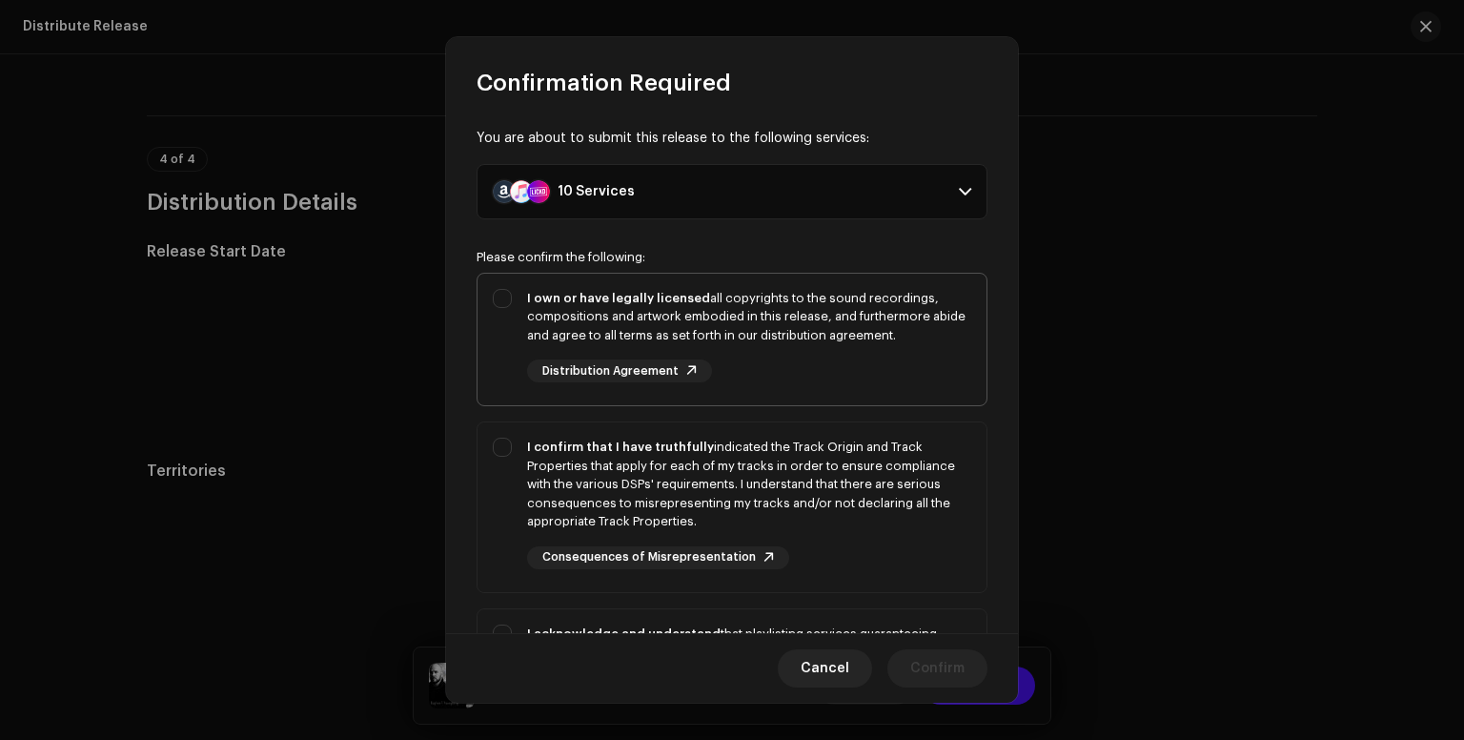
click at [515, 295] on div "I own or have legally licensed all copyrights to the sound recordings, composit…" at bounding box center [732, 336] width 509 height 125
checkbox input "true"
click at [511, 433] on div "I confirm that I have truthfully indicated the Track Origin and Track Propertie…" at bounding box center [732, 503] width 509 height 162
checkbox input "true"
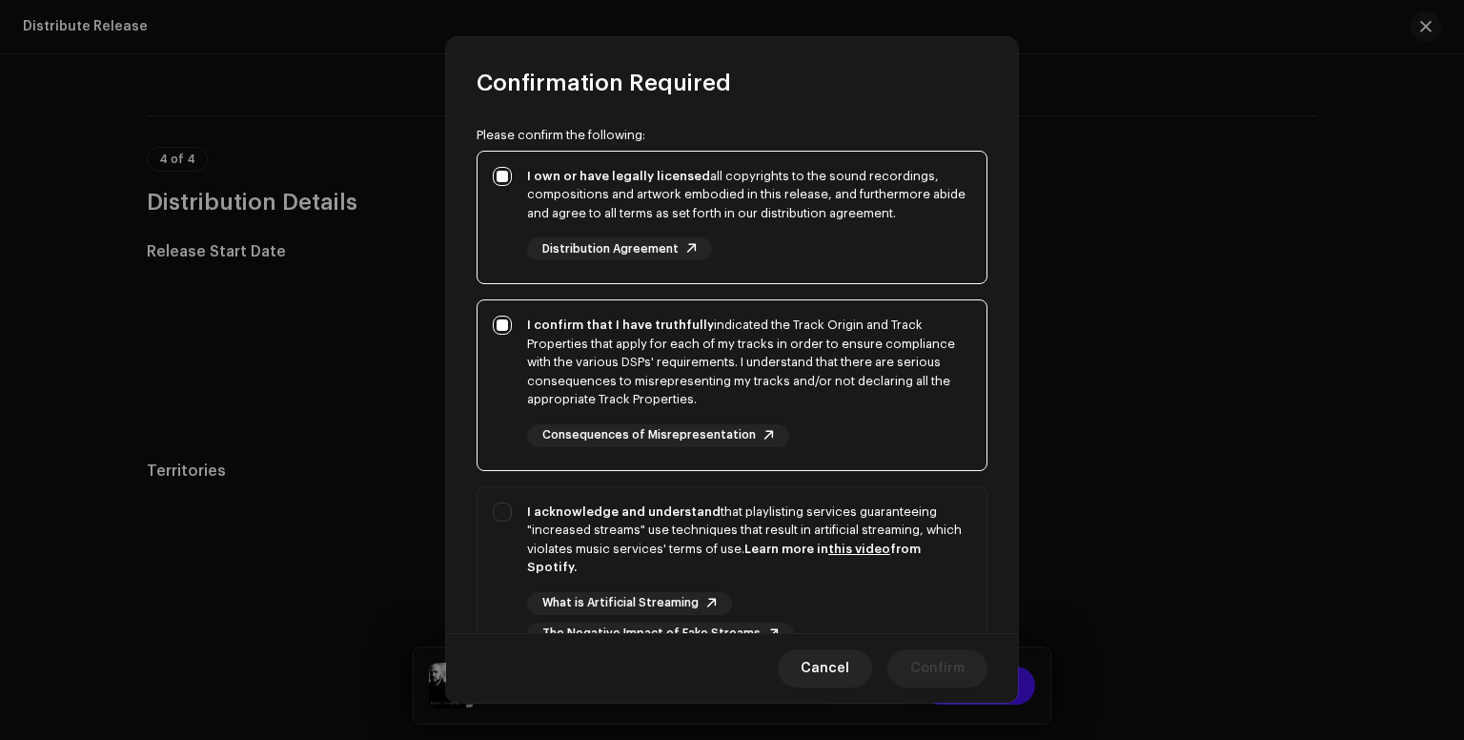
scroll to position [254, 0]
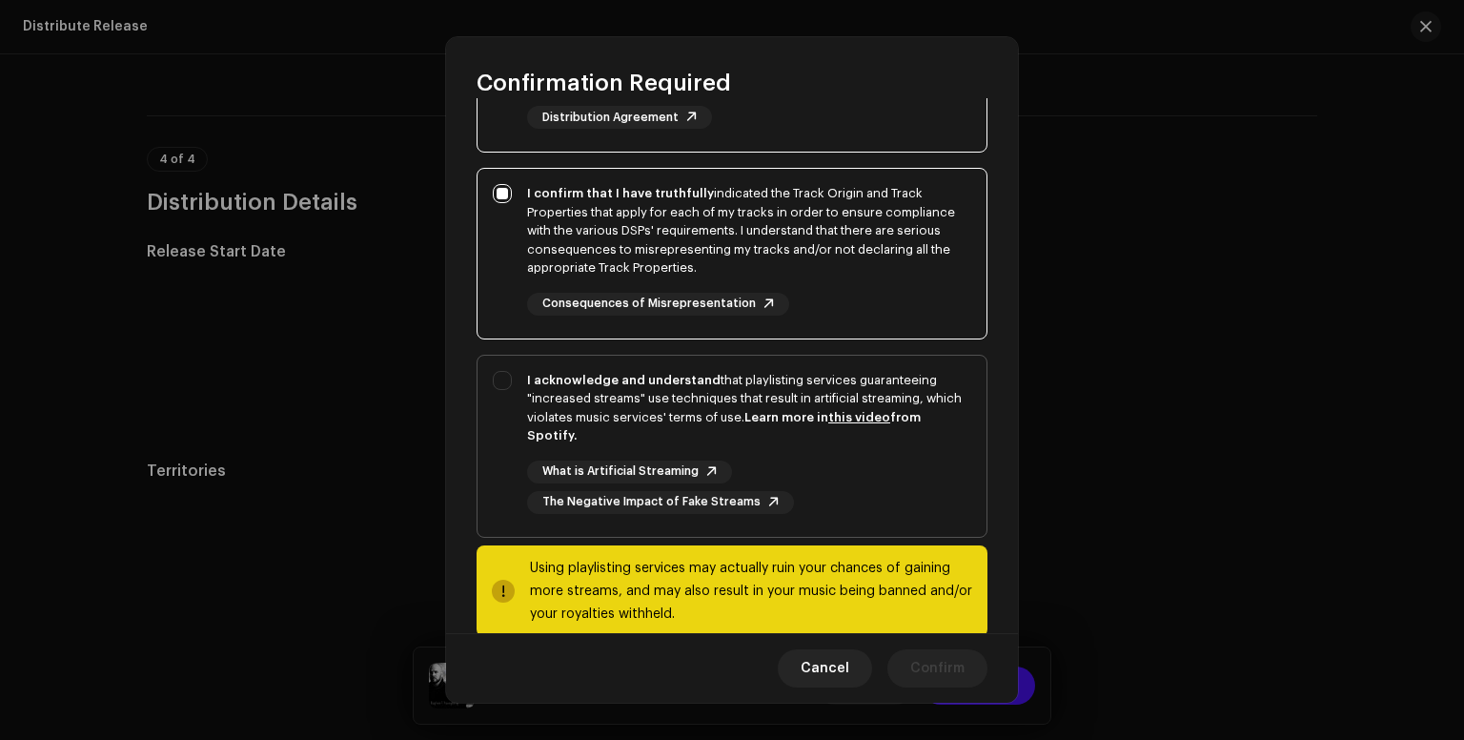
click at [504, 382] on div "I acknowledge and understand that playlisting services guaranteeing "increased …" at bounding box center [732, 442] width 509 height 173
checkbox input "true"
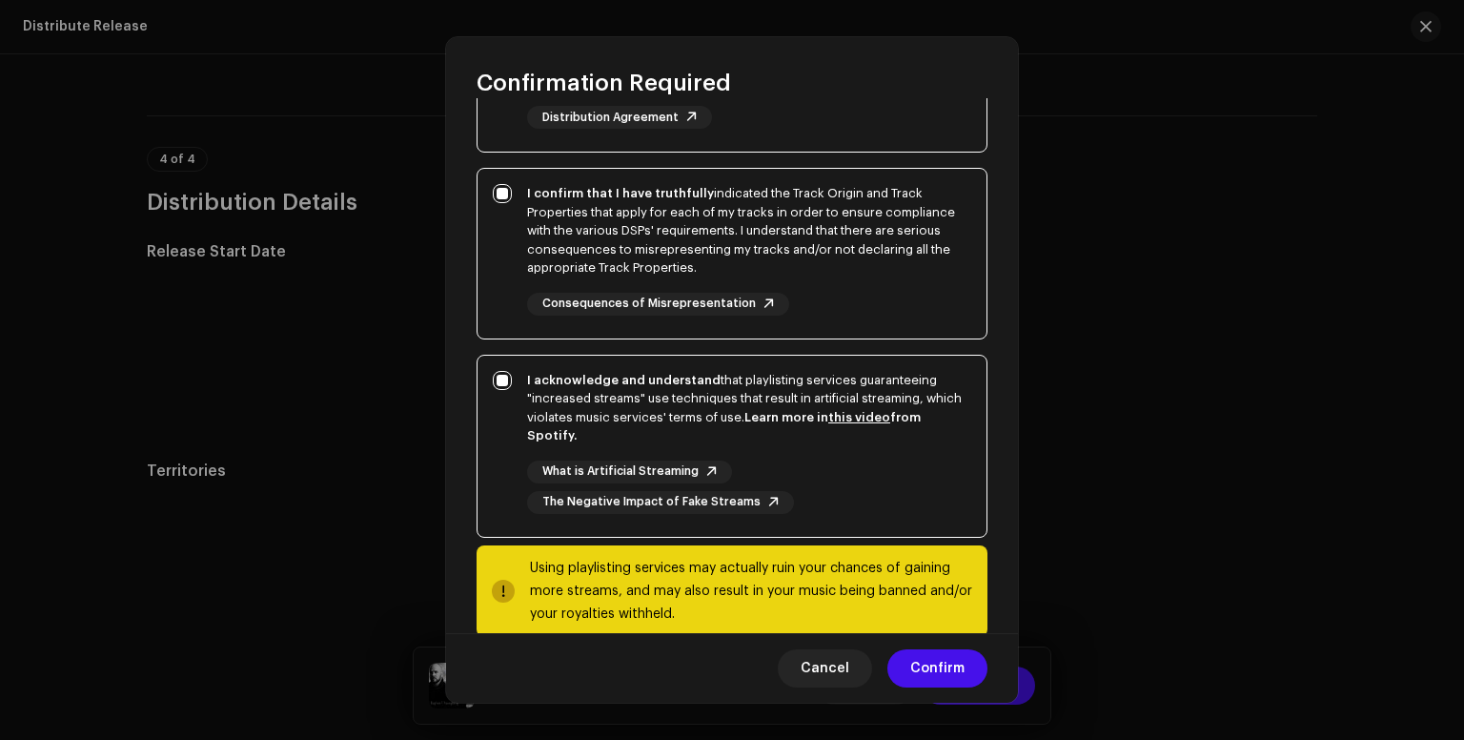
scroll to position [285, 0]
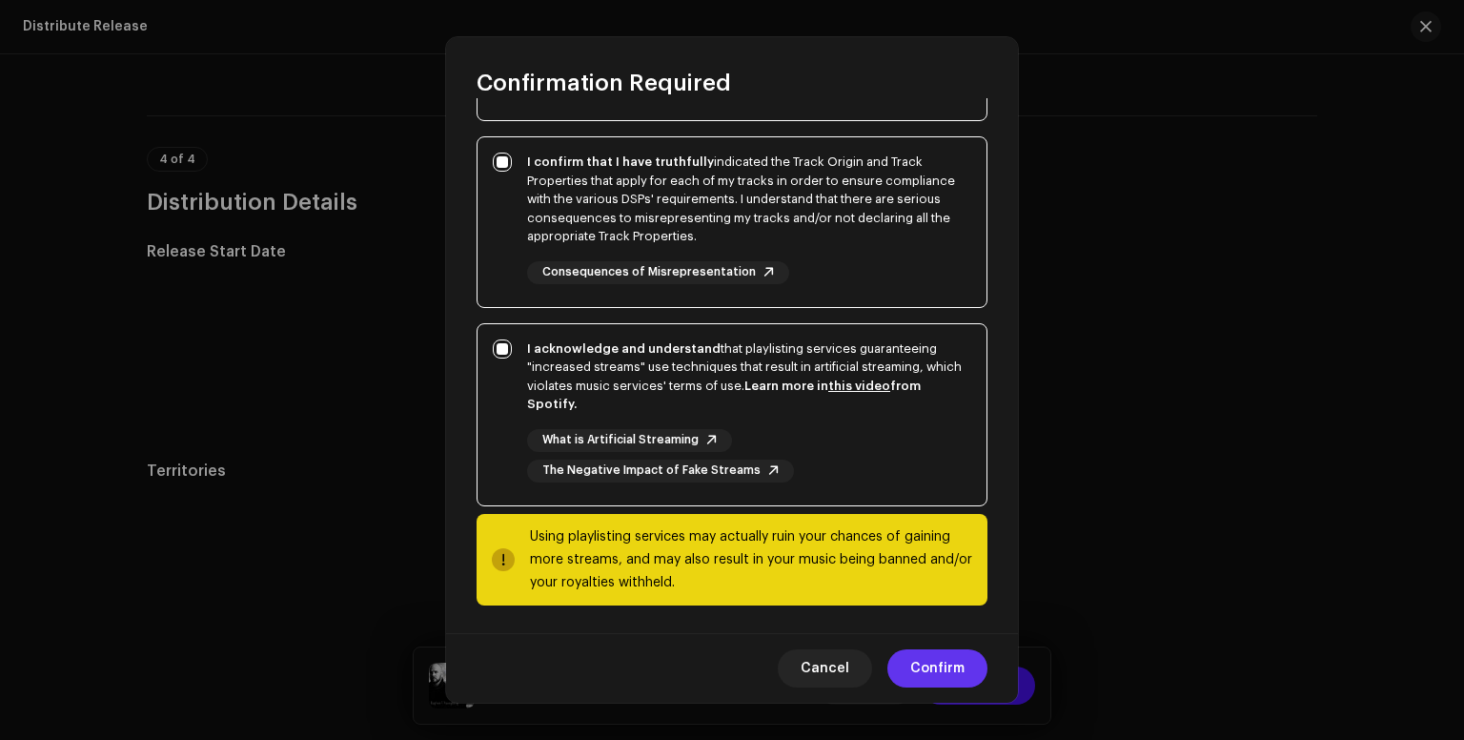
click at [959, 672] on span "Confirm" at bounding box center [937, 668] width 54 height 38
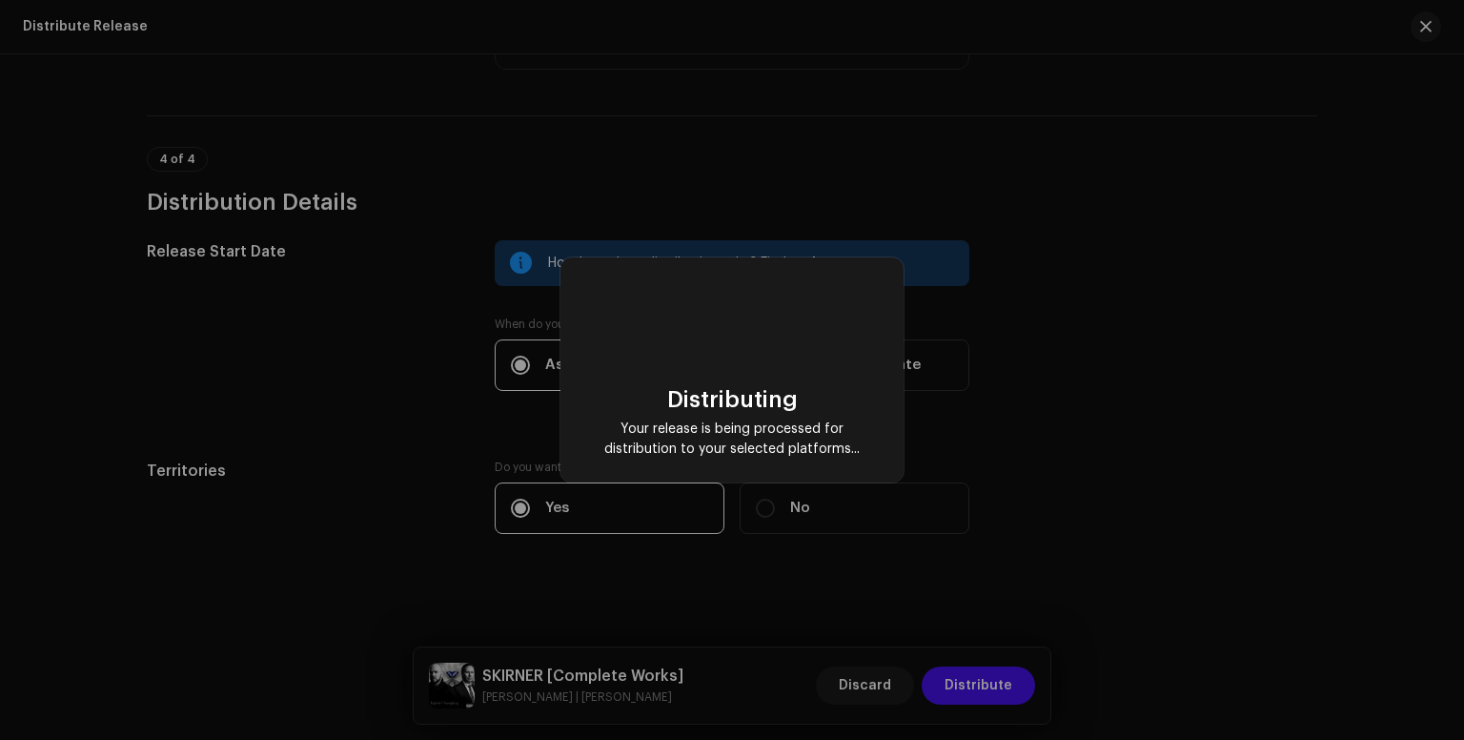
checkbox input "false"
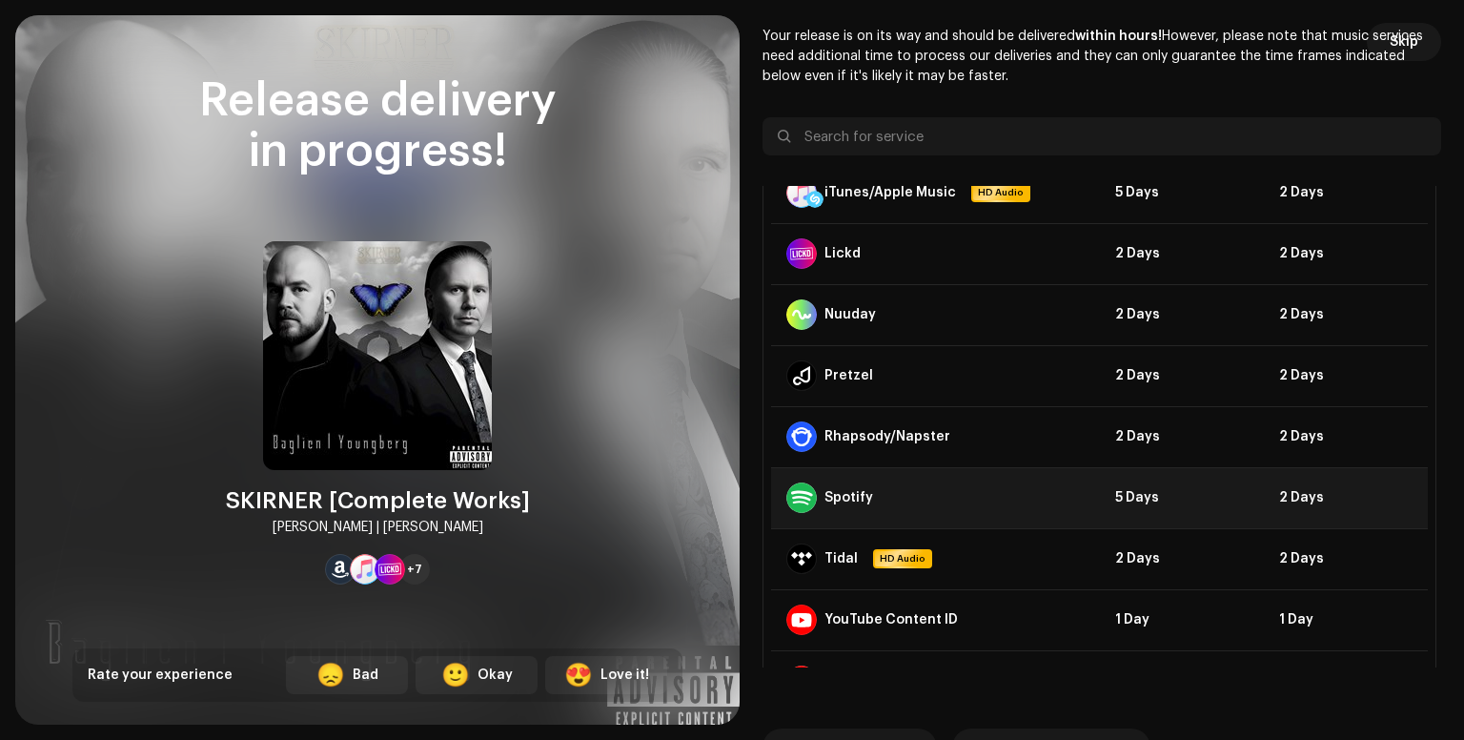
scroll to position [183, 0]
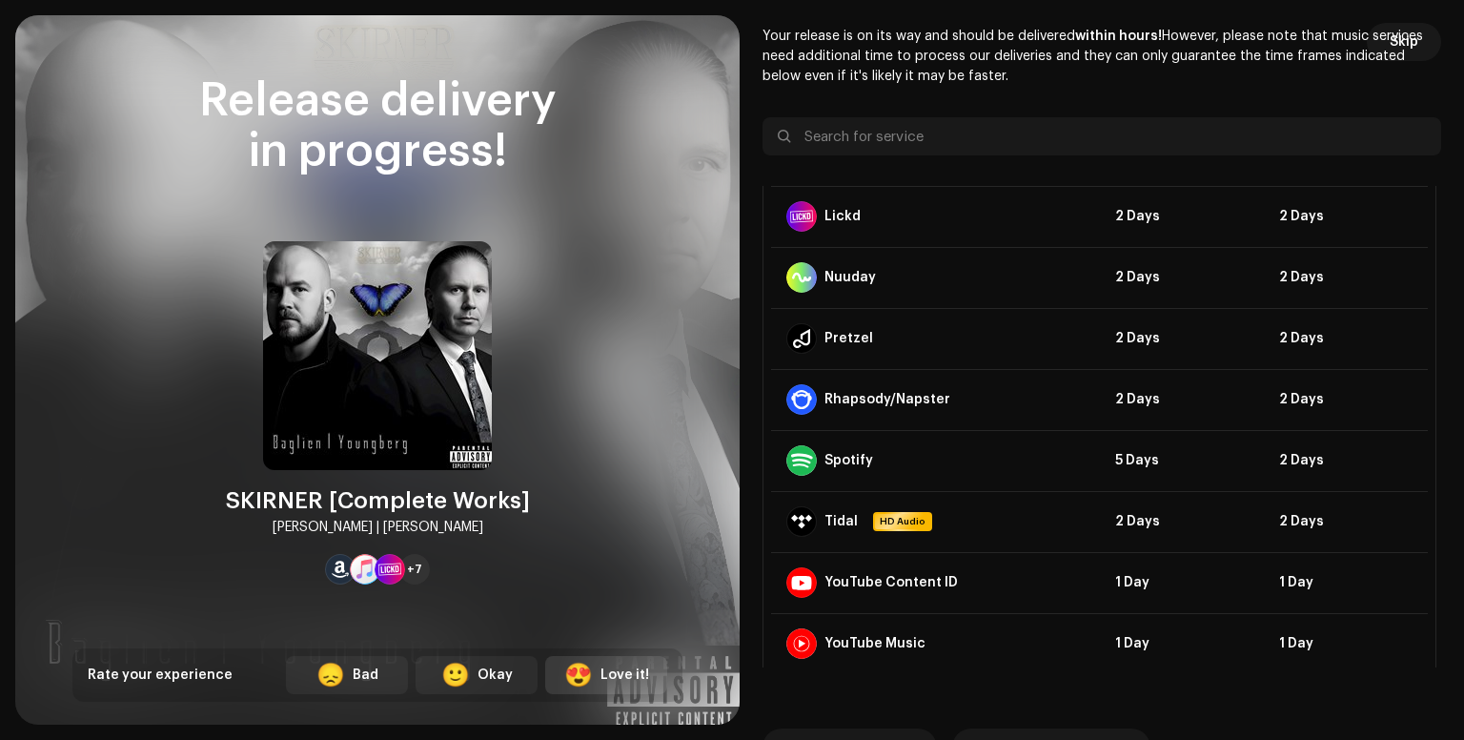
click at [603, 668] on div "Love it!" at bounding box center [625, 675] width 49 height 20
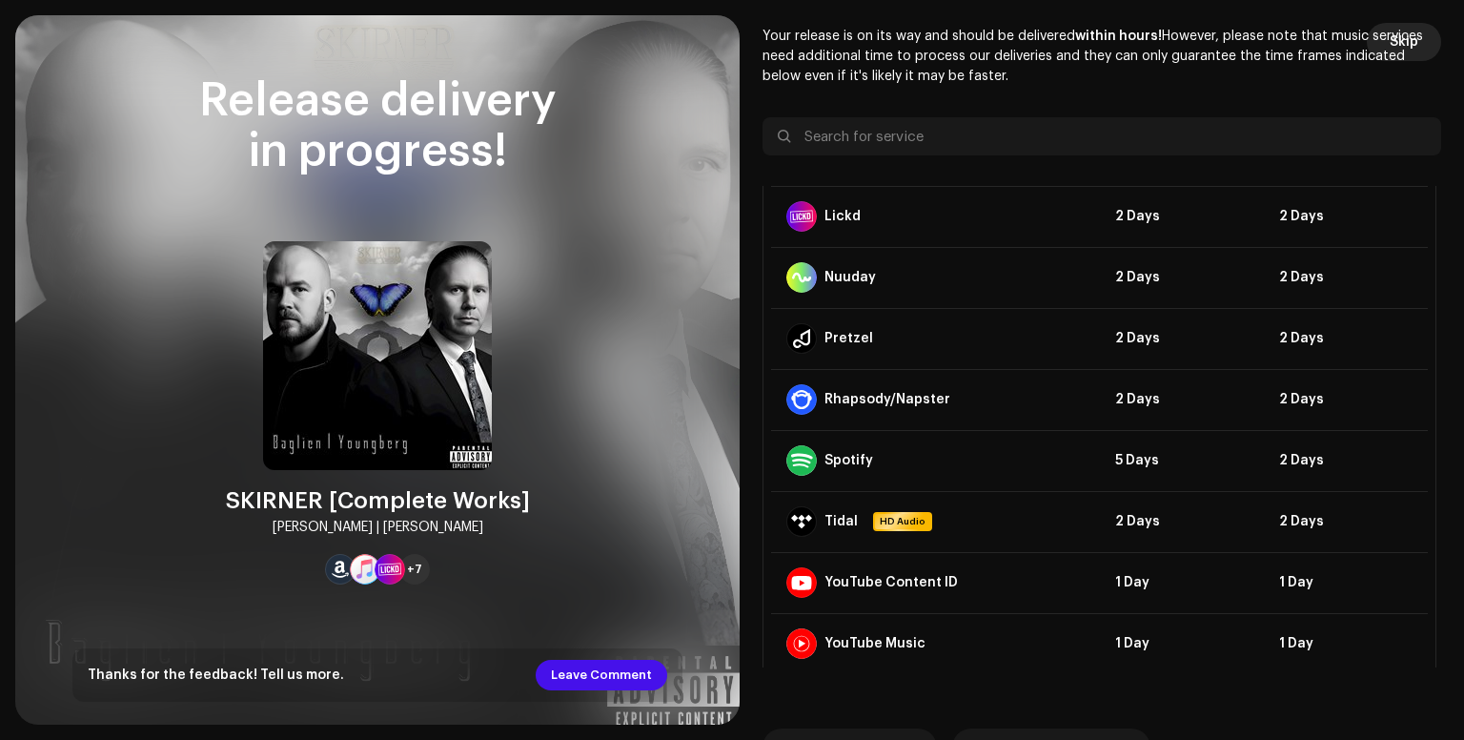
click at [1397, 43] on span "Skip" at bounding box center [1404, 42] width 29 height 38
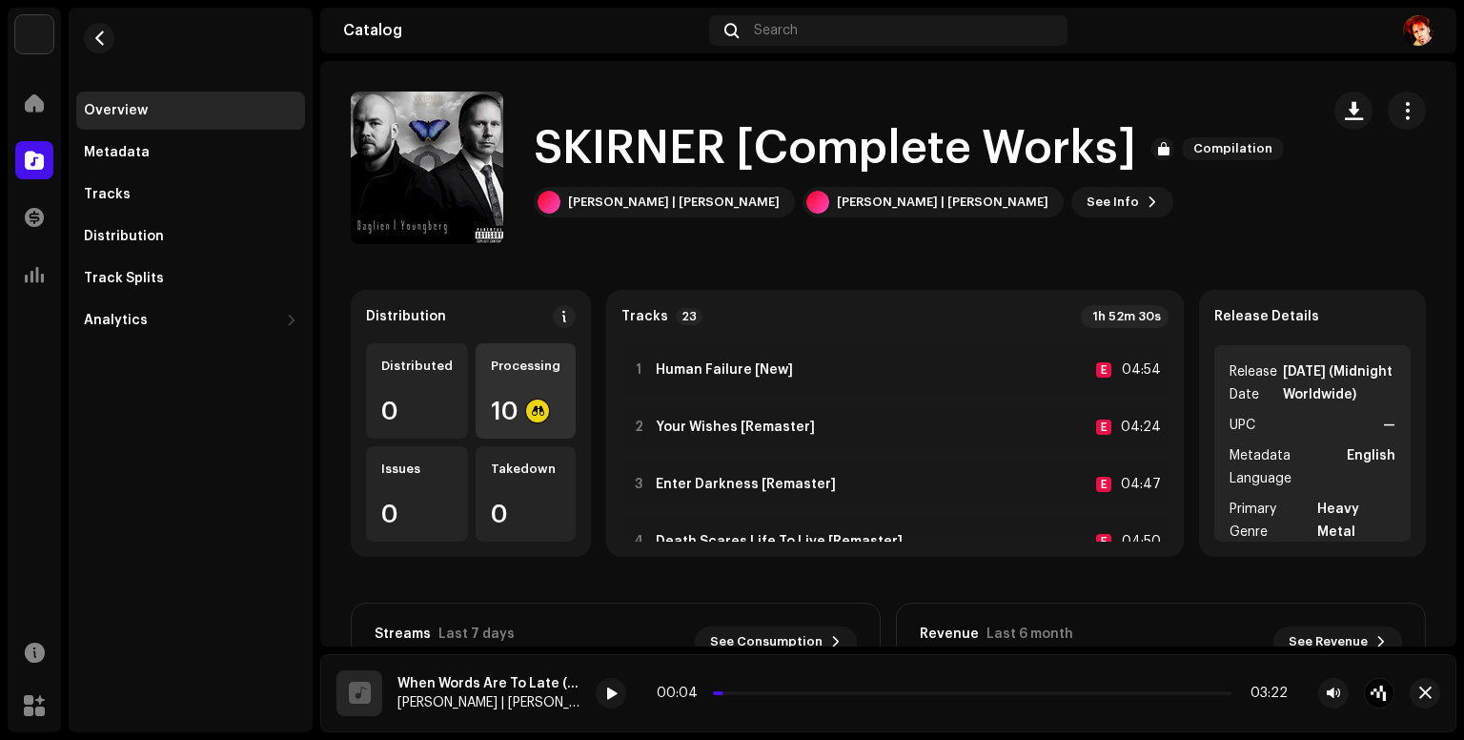
click at [525, 362] on div "Processing" at bounding box center [526, 365] width 70 height 15
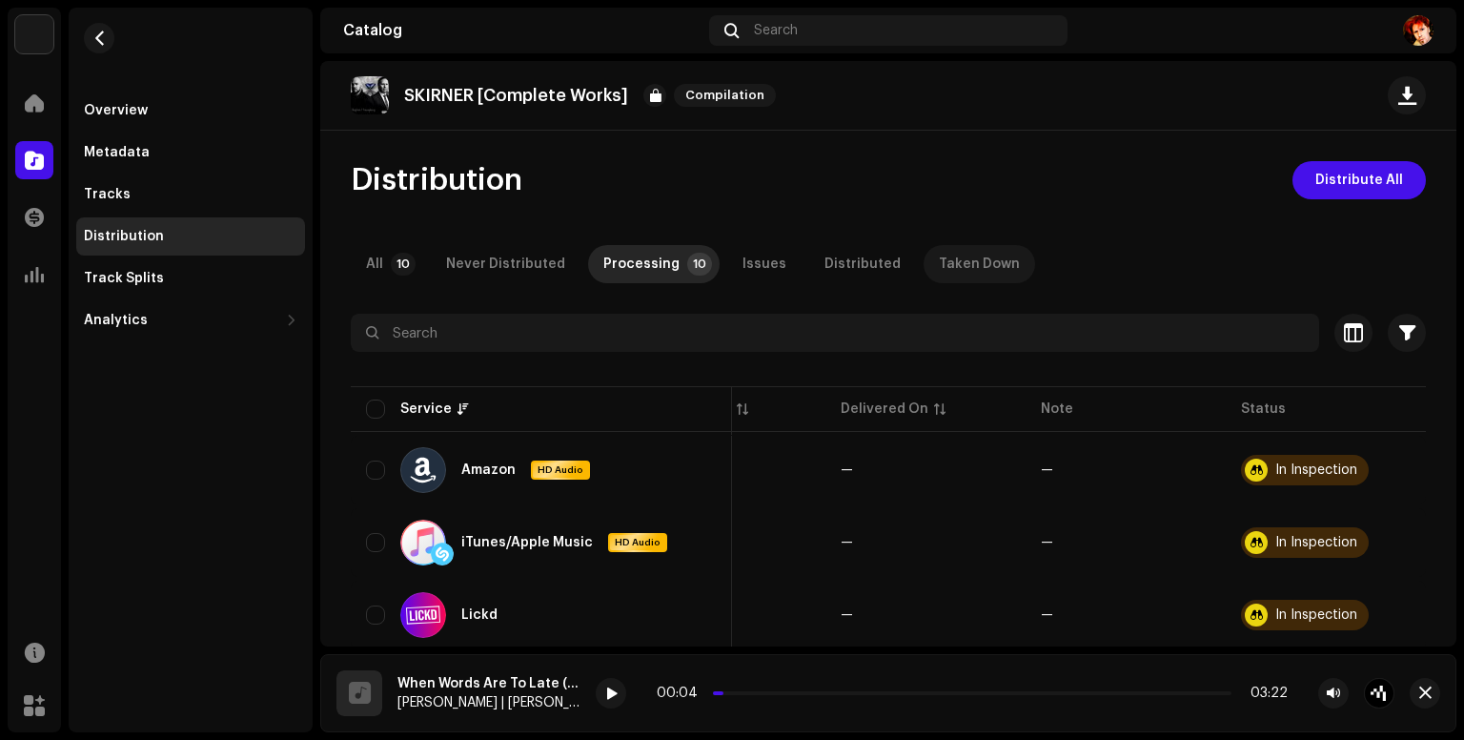
click at [964, 265] on div "Taken Down" at bounding box center [979, 264] width 81 height 38
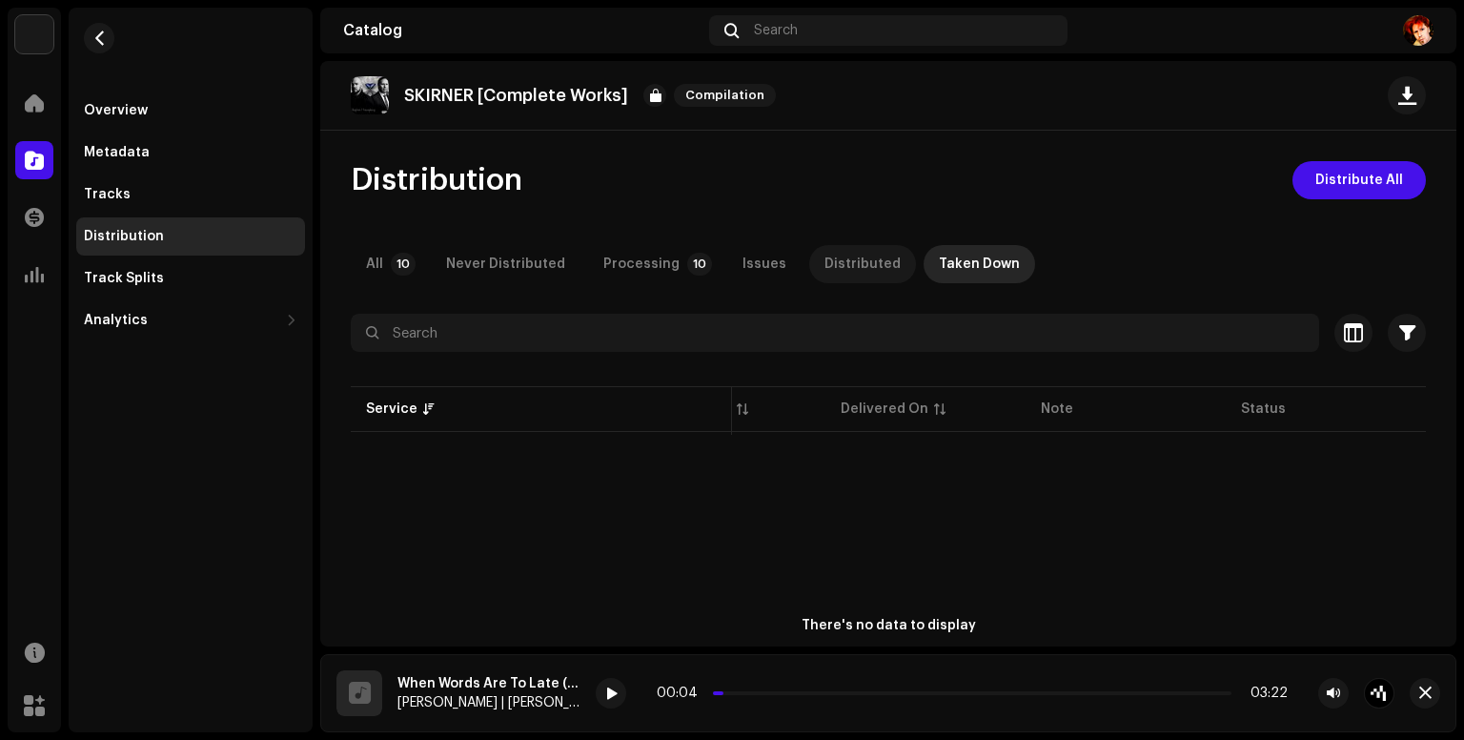
click at [869, 264] on div "Distributed" at bounding box center [863, 264] width 76 height 38
click at [743, 255] on div "Issues" at bounding box center [765, 264] width 44 height 38
click at [634, 264] on div "Processing" at bounding box center [641, 264] width 76 height 38
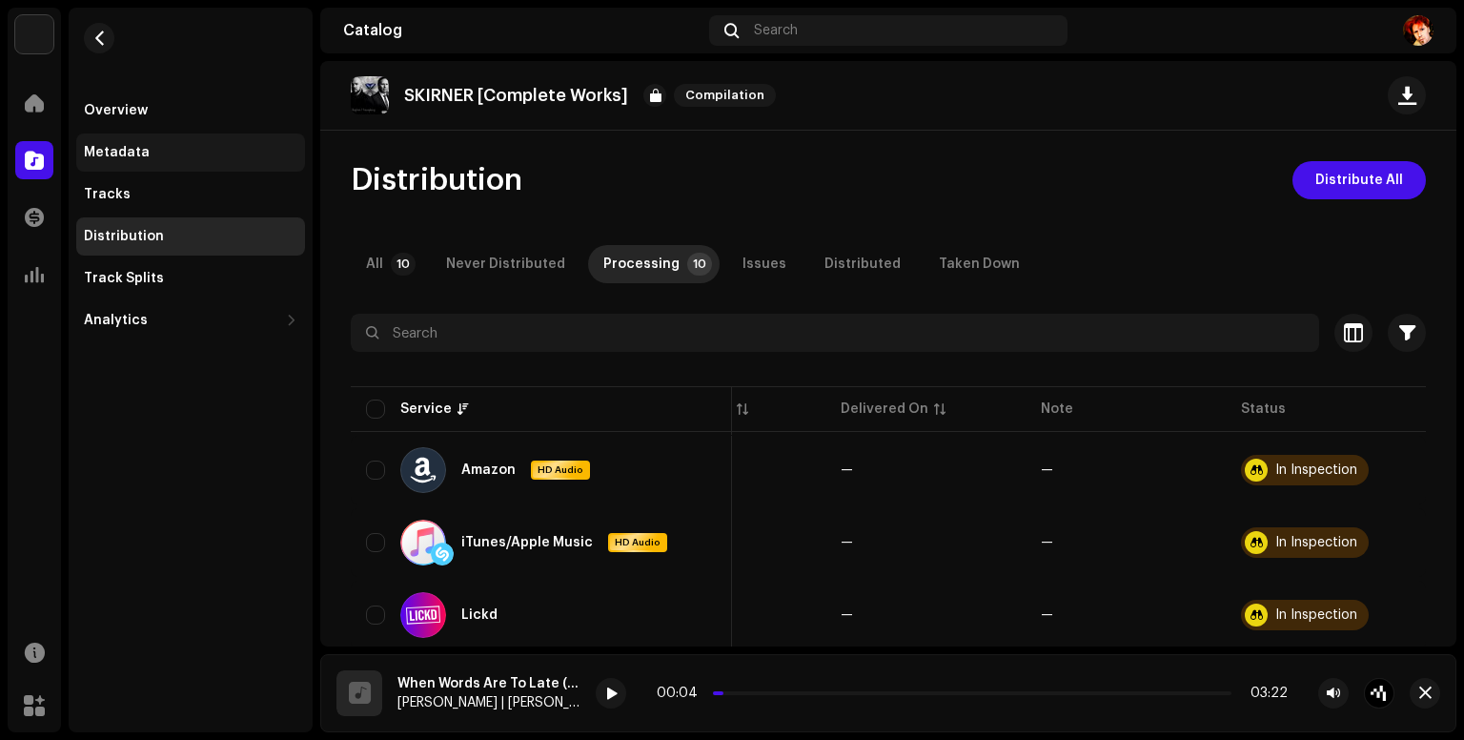
click at [183, 155] on div "Metadata" at bounding box center [191, 152] width 214 height 15
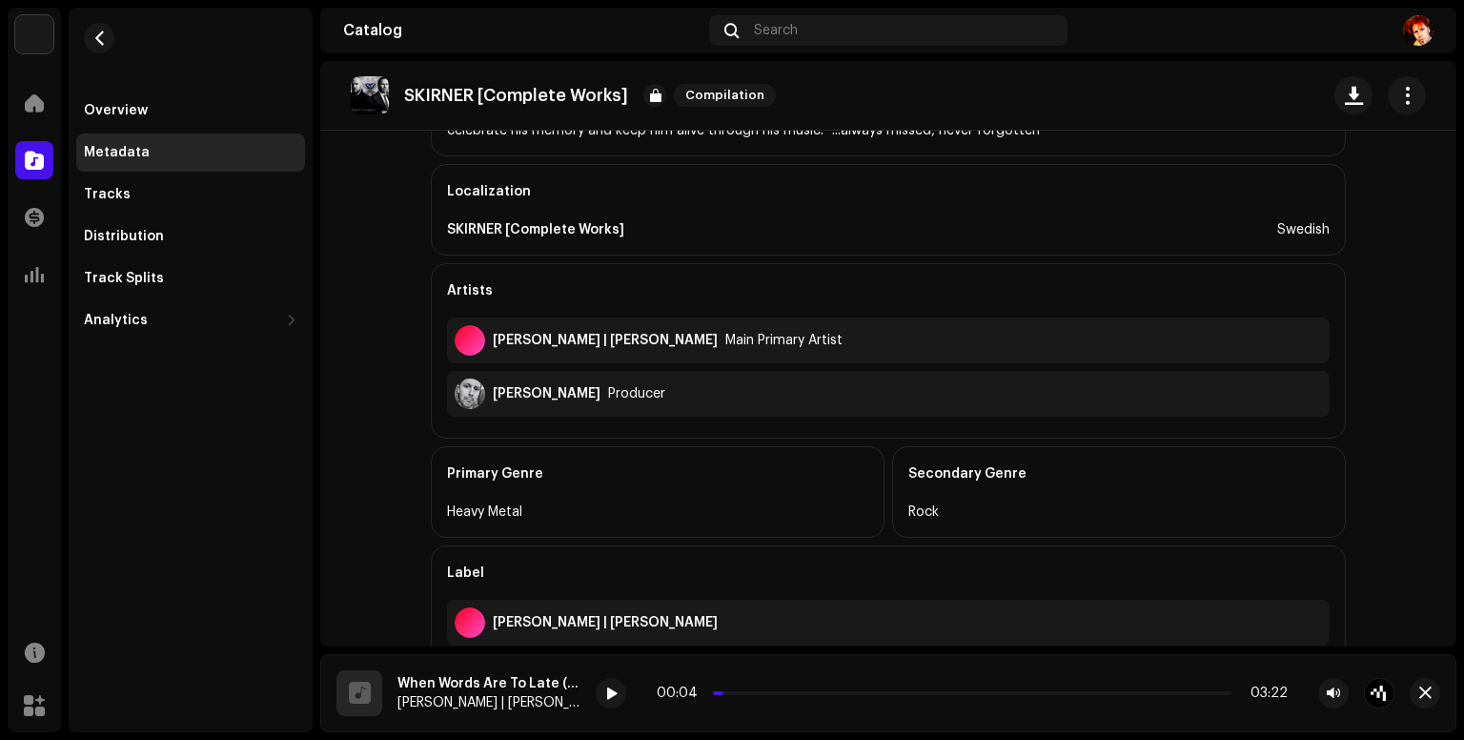
scroll to position [423, 0]
